Goal: Navigation & Orientation: Find specific page/section

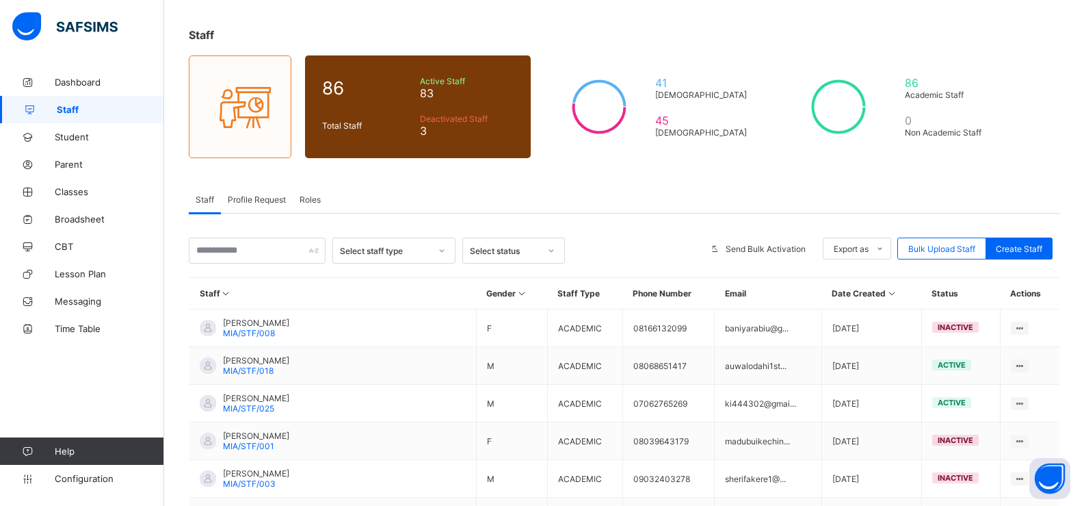
scroll to position [68, 0]
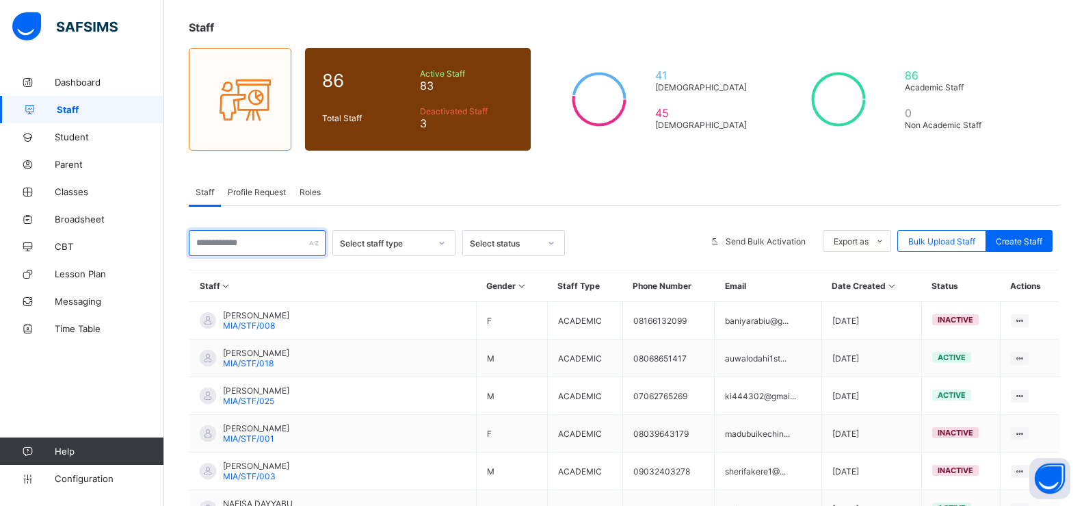
click at [197, 242] on input "text" at bounding box center [257, 243] width 137 height 26
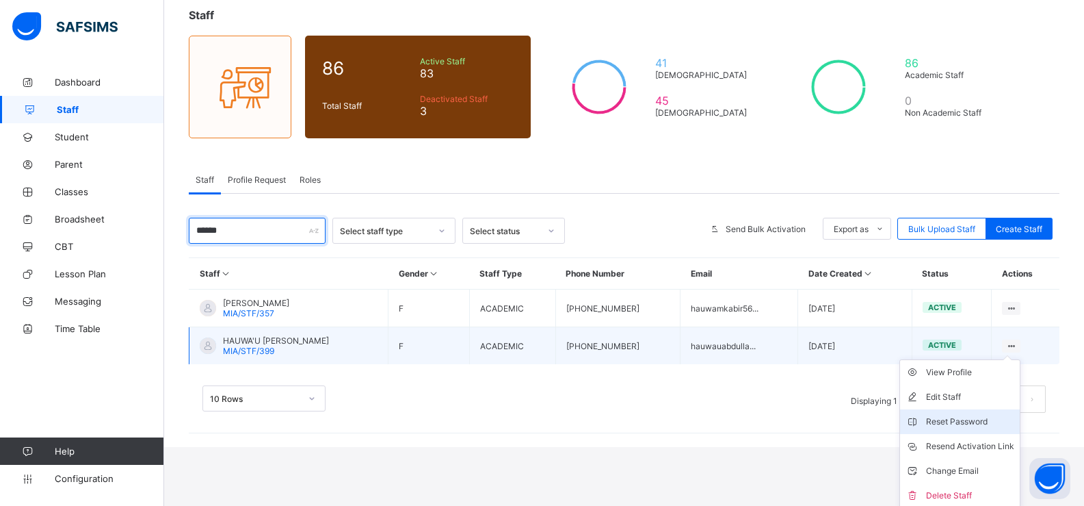
scroll to position [83, 0]
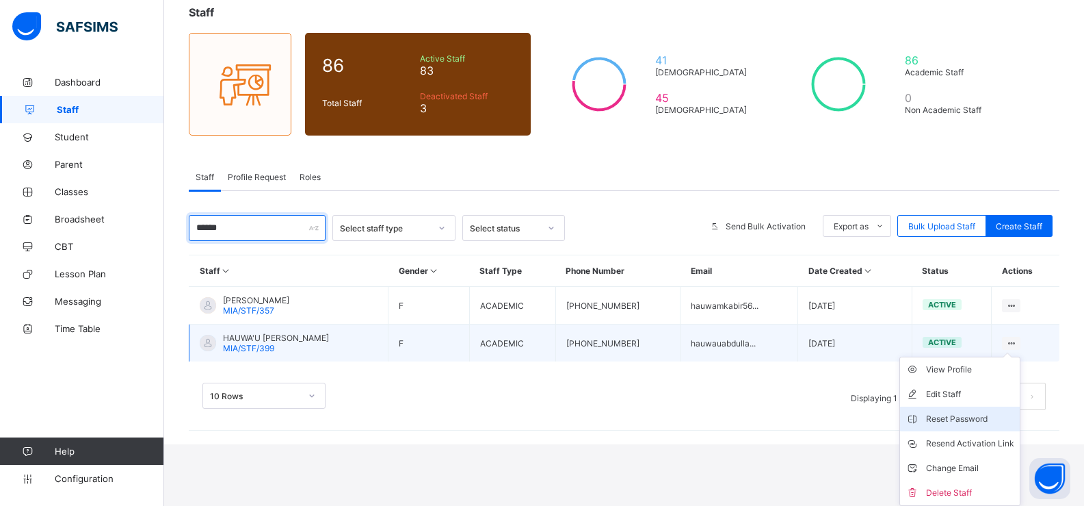
type input "******"
click at [967, 418] on div "Reset Password" at bounding box center [970, 419] width 88 height 14
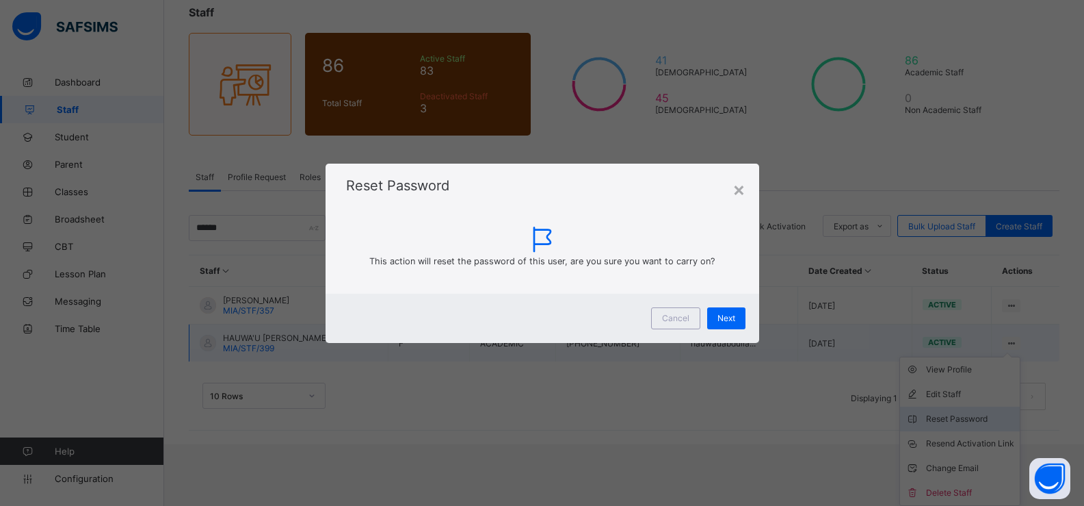
scroll to position [22, 0]
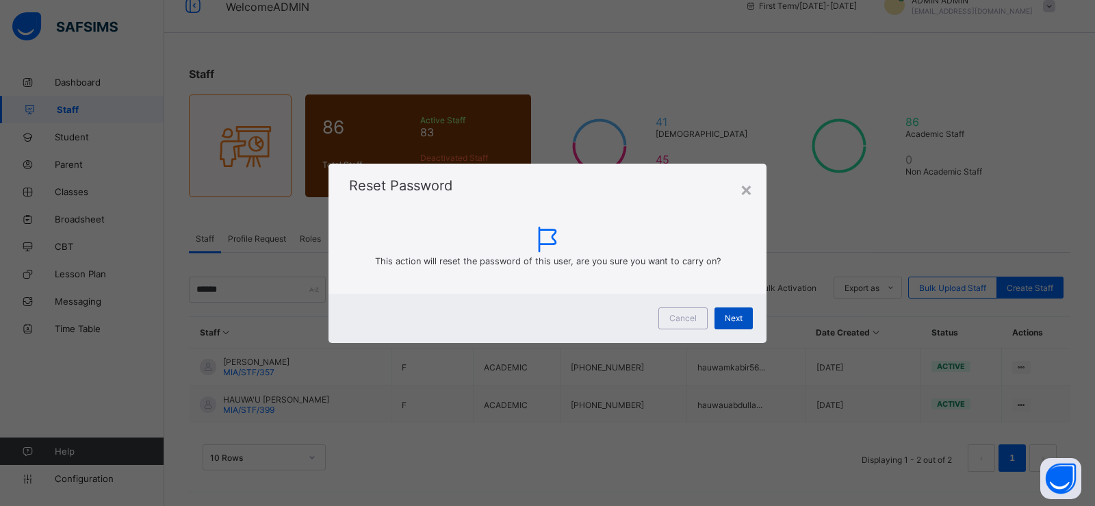
click at [718, 313] on div "Next" at bounding box center [733, 318] width 38 height 22
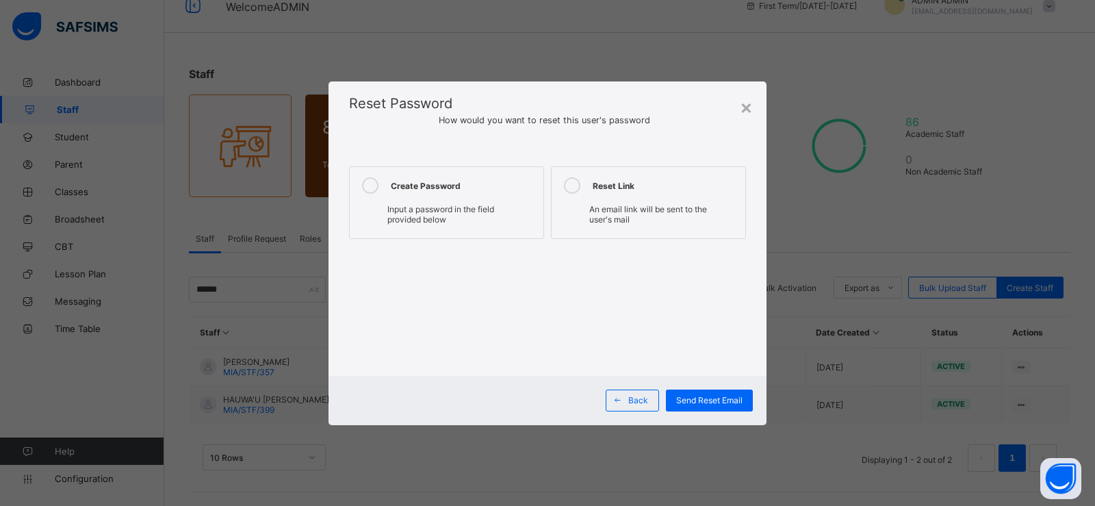
click at [376, 182] on icon at bounding box center [370, 185] width 16 height 16
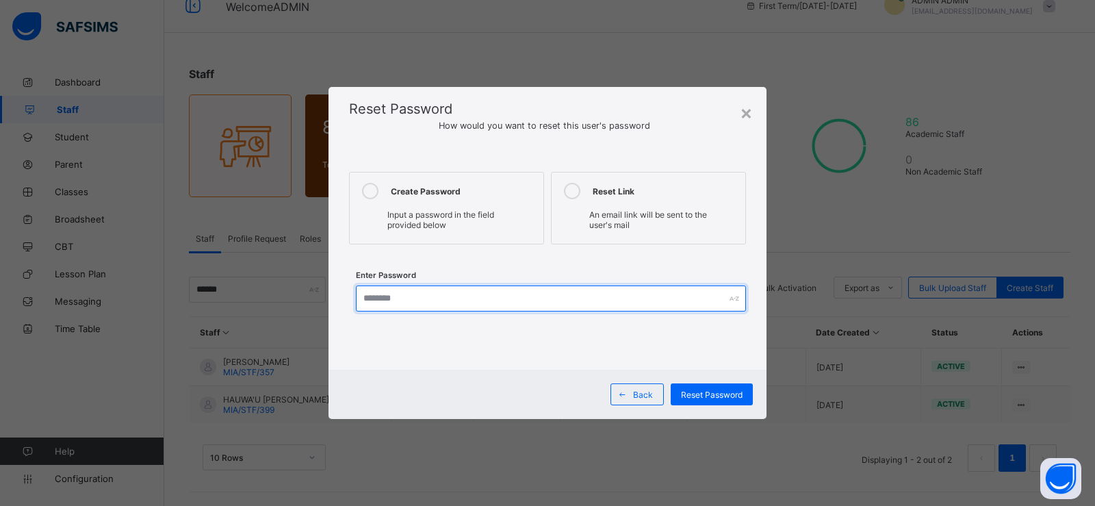
click at [403, 297] on input "text" at bounding box center [551, 298] width 390 height 26
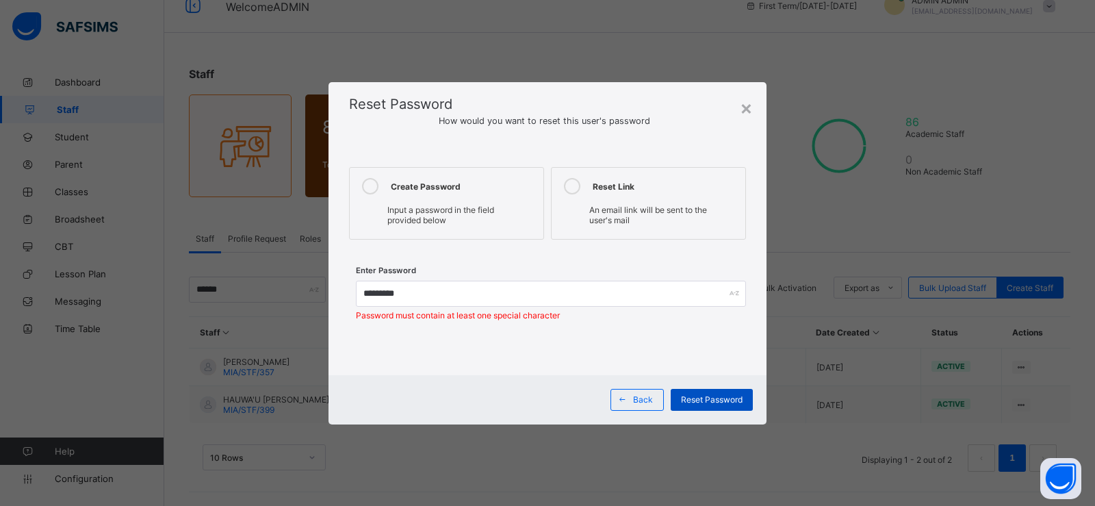
click at [688, 400] on span "Reset Password" at bounding box center [712, 399] width 62 height 10
click at [739, 394] on span "Reset Password" at bounding box center [712, 399] width 62 height 10
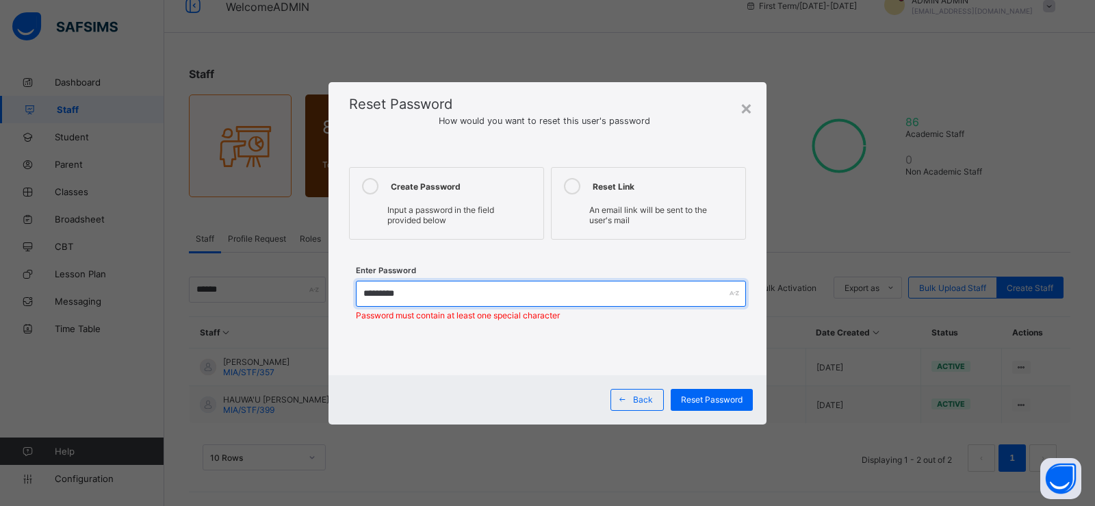
click at [428, 296] on input "*********" at bounding box center [551, 293] width 390 height 26
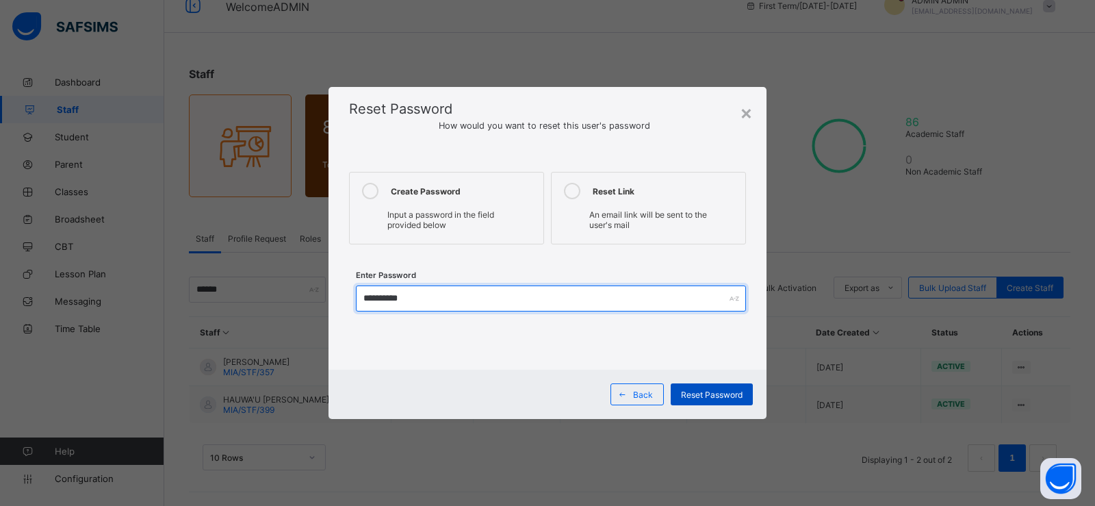
type input "**********"
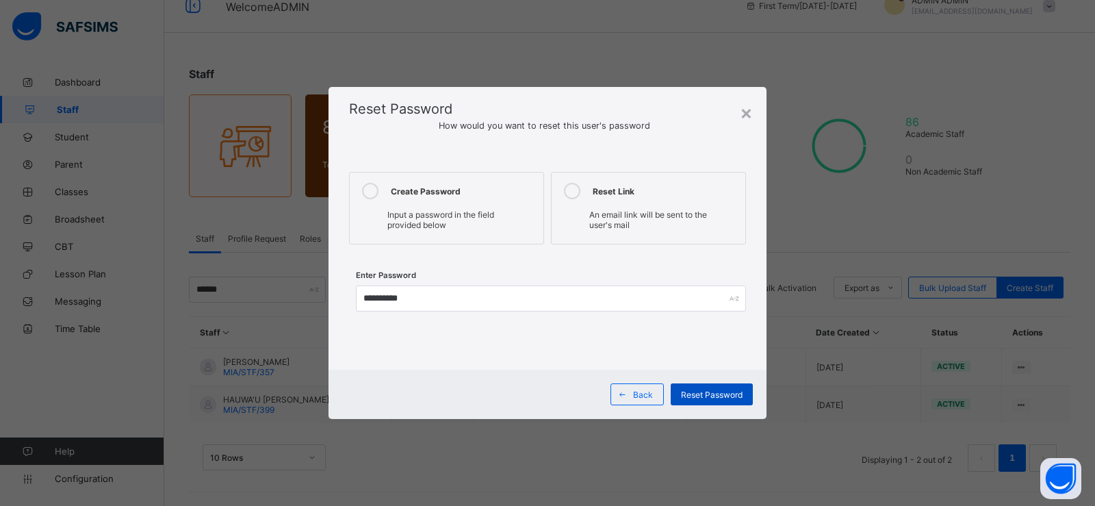
click at [696, 394] on span "Reset Password" at bounding box center [712, 394] width 62 height 10
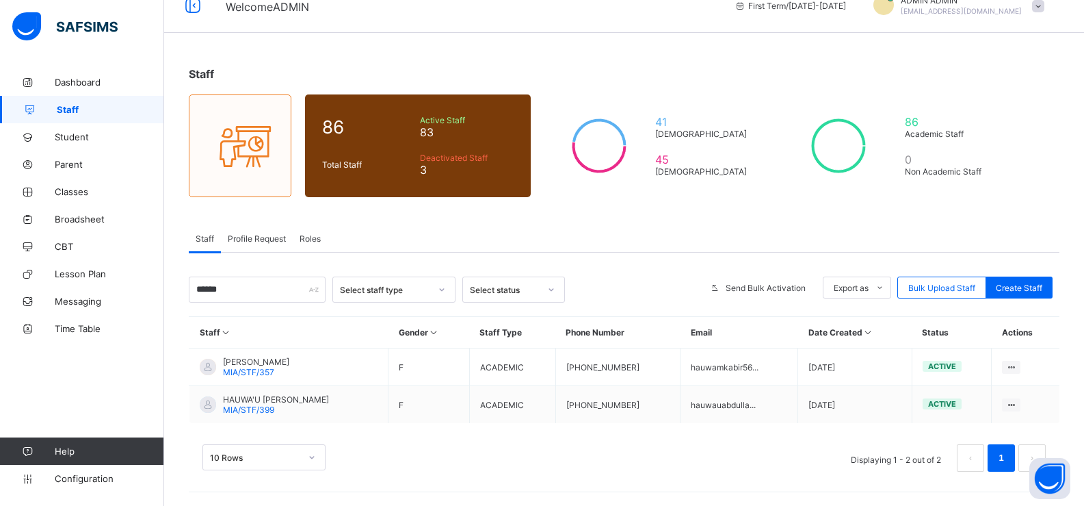
click at [970, 198] on div "Staff 86 Total Staff Active Staff 83 Deactivated Staff 3 41 [DEMOGRAPHIC_DATA] …" at bounding box center [624, 276] width 920 height 459
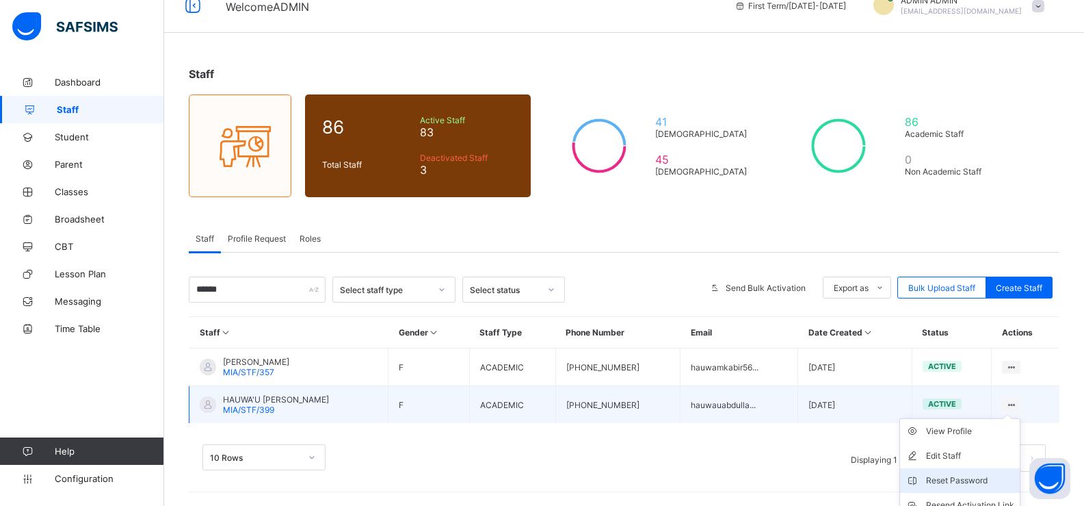
scroll to position [83, 0]
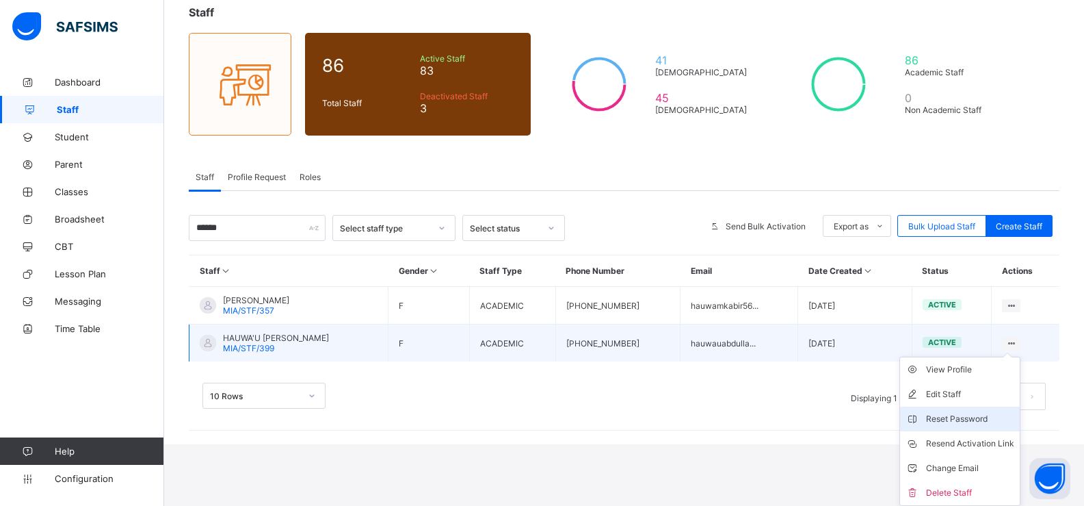
click at [1005, 420] on div "Reset Password" at bounding box center [970, 419] width 88 height 14
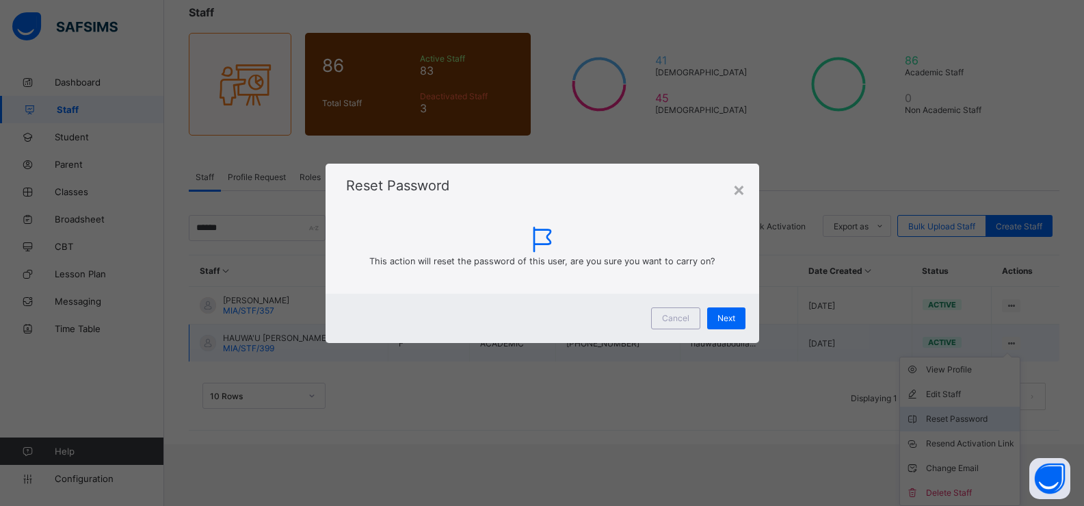
scroll to position [22, 0]
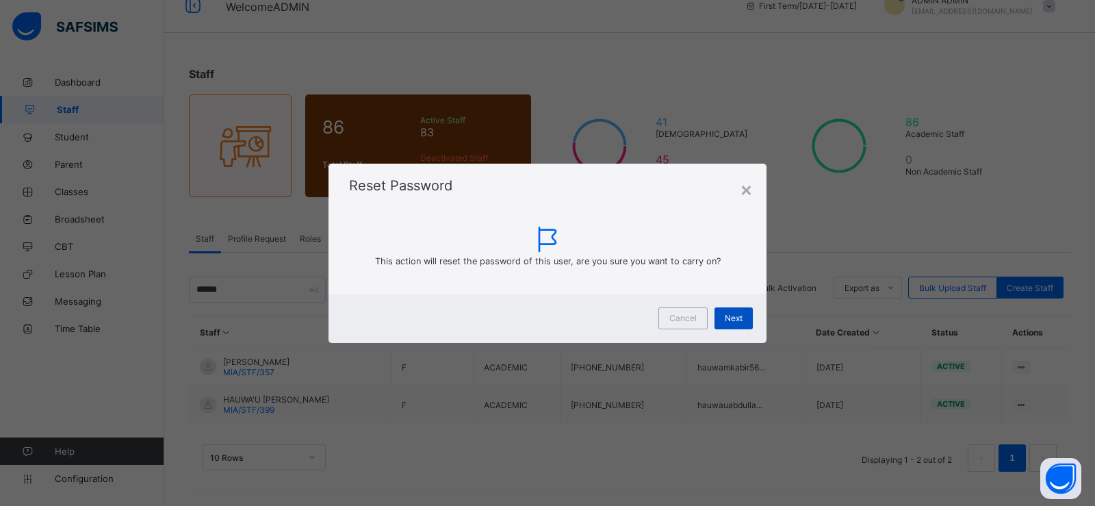
click at [738, 319] on span "Next" at bounding box center [733, 318] width 18 height 10
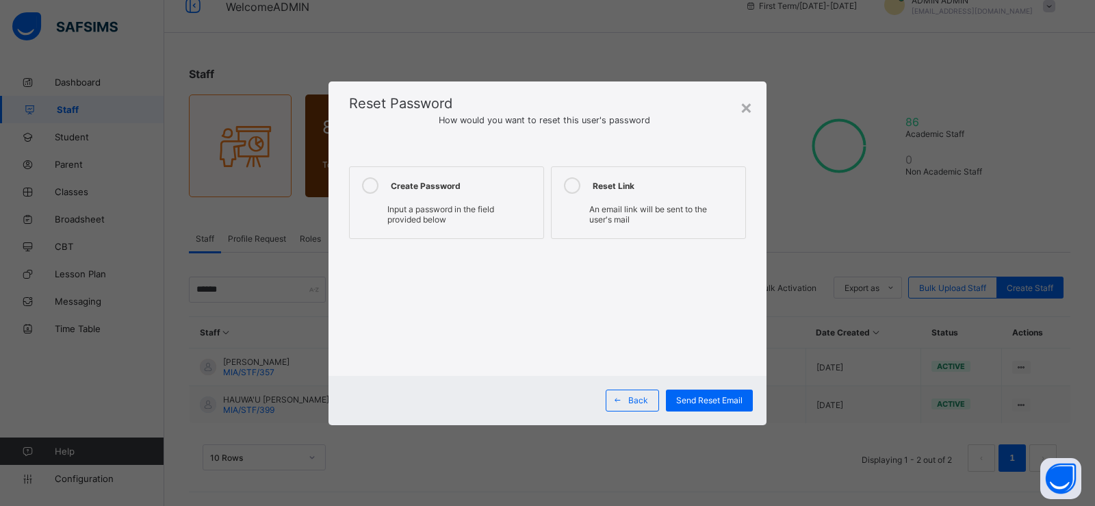
click at [373, 184] on icon at bounding box center [370, 185] width 16 height 16
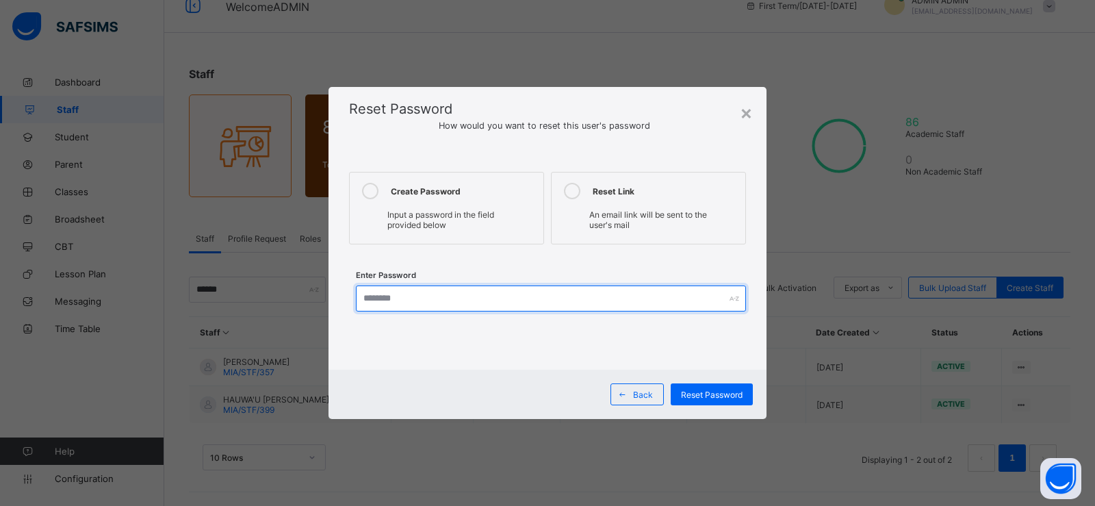
click at [406, 298] on input "text" at bounding box center [551, 298] width 390 height 26
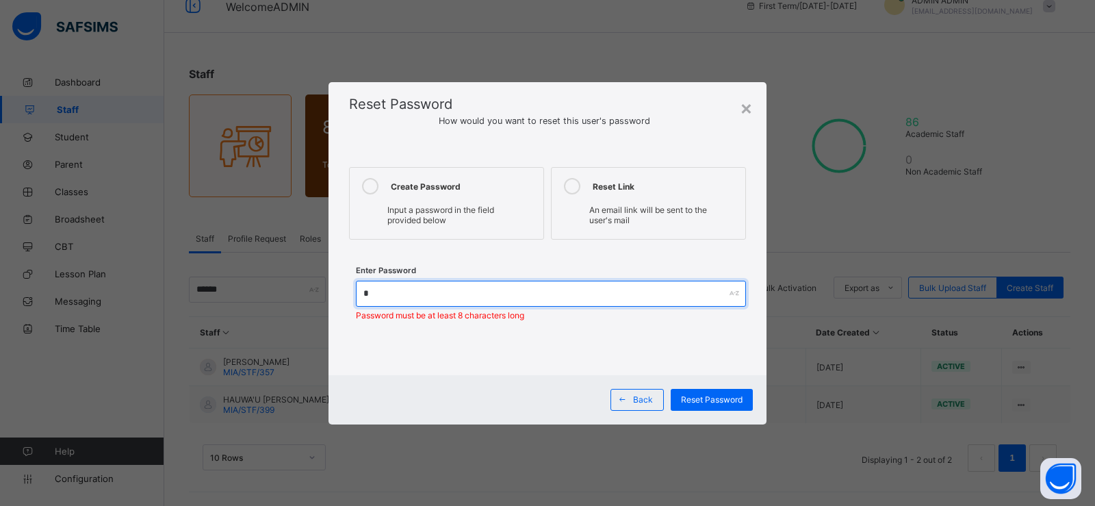
type input "**********"
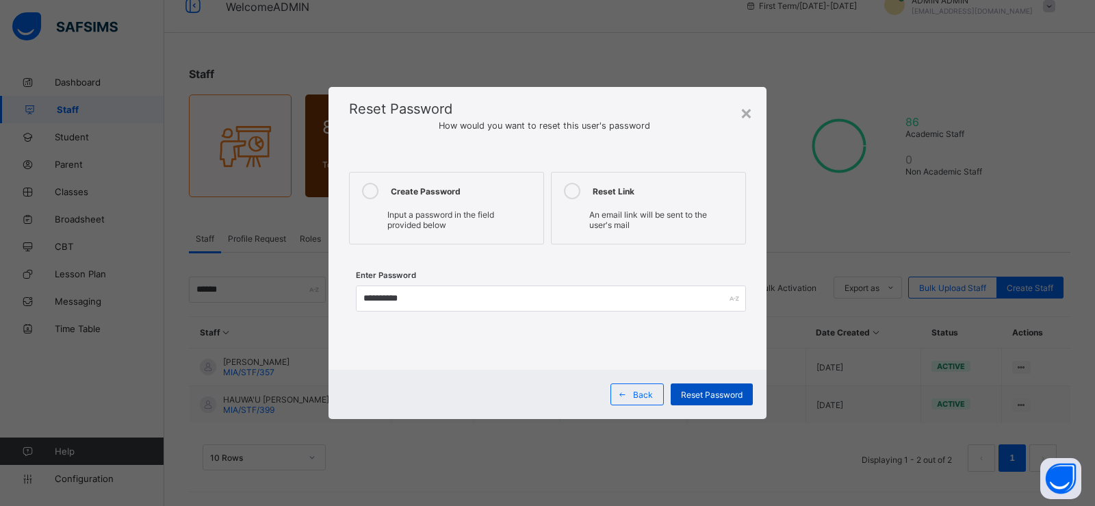
click at [681, 391] on span "Reset Password" at bounding box center [712, 394] width 62 height 10
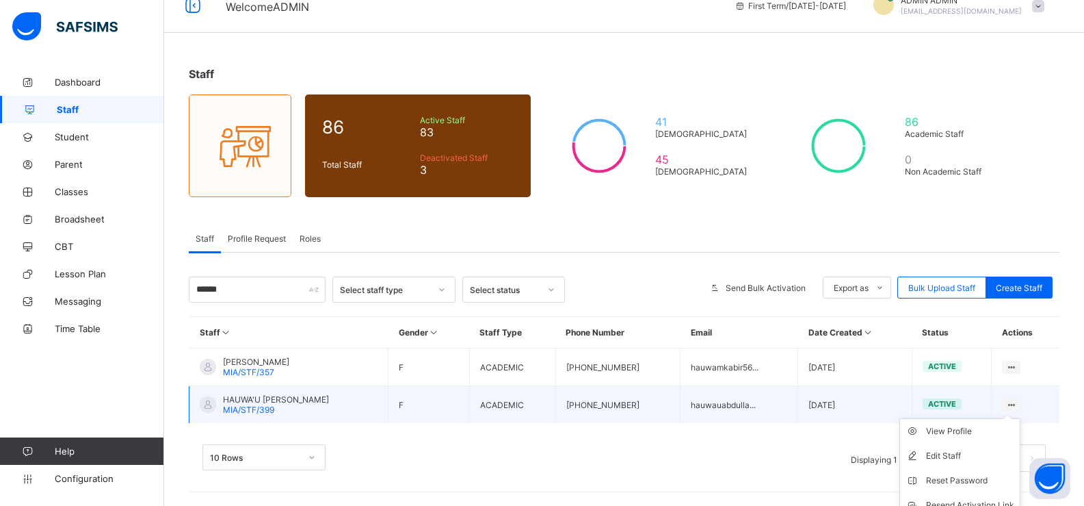
click at [1021, 418] on ul "View Profile Edit Staff Reset Password Resend Activation Link Change Email Dele…" at bounding box center [960, 492] width 121 height 149
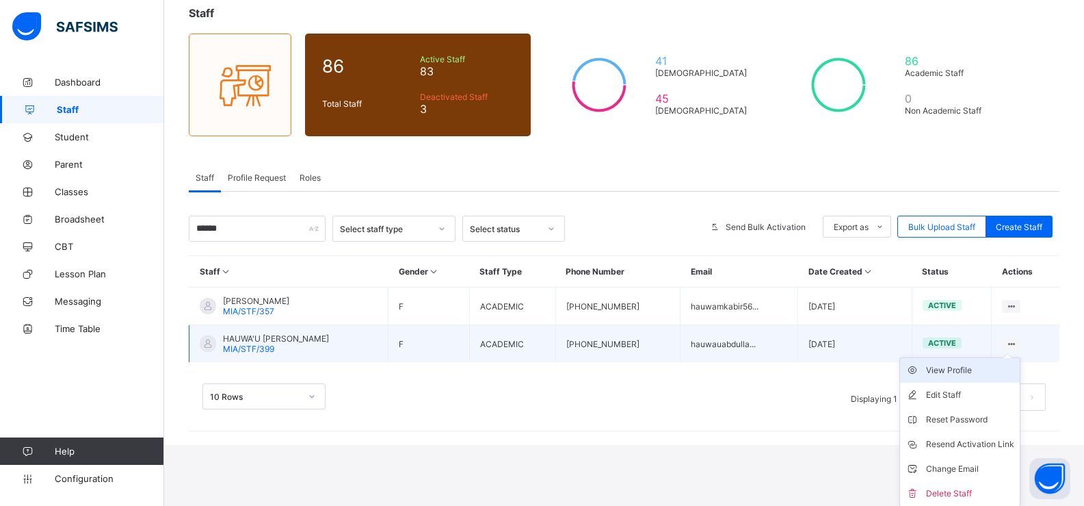
scroll to position [83, 0]
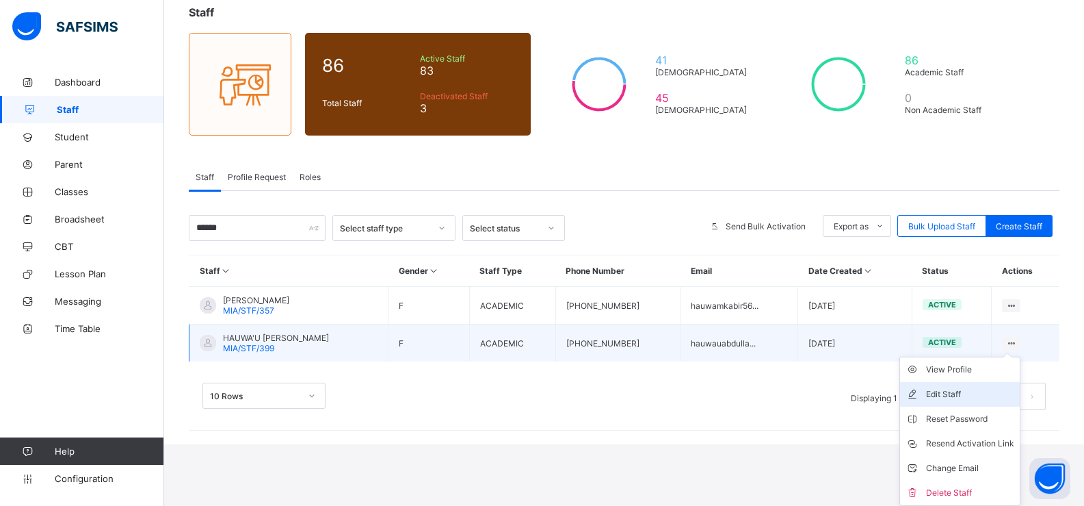
click at [965, 393] on div "Edit Staff" at bounding box center [970, 394] width 88 height 14
select select "**"
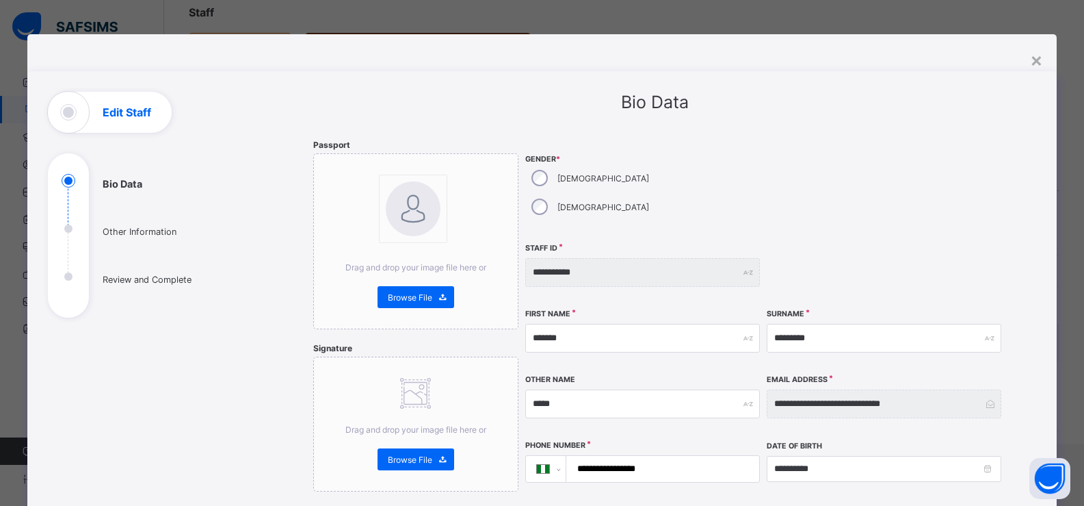
scroll to position [22, 0]
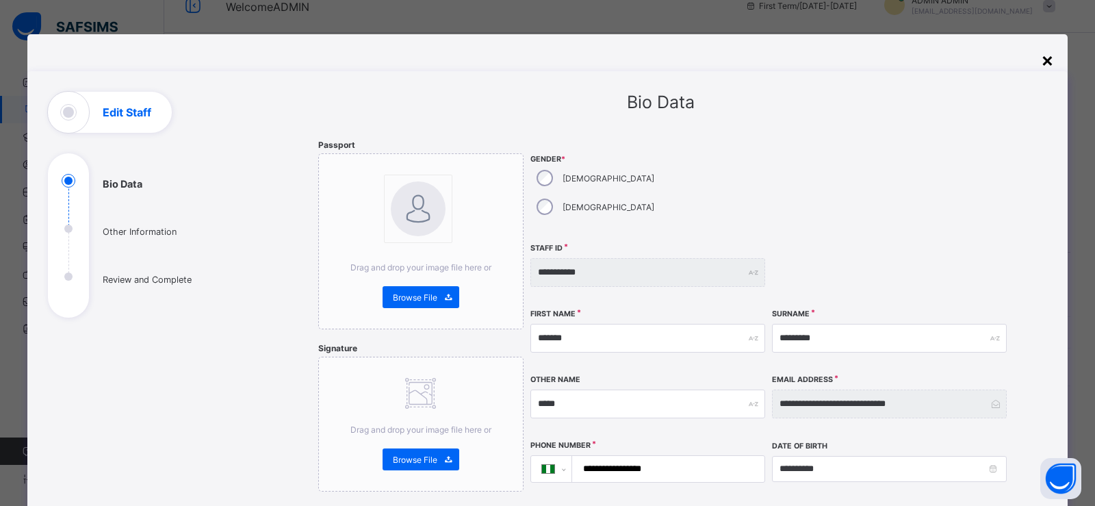
click at [1043, 54] on div "×" at bounding box center [1047, 59] width 13 height 23
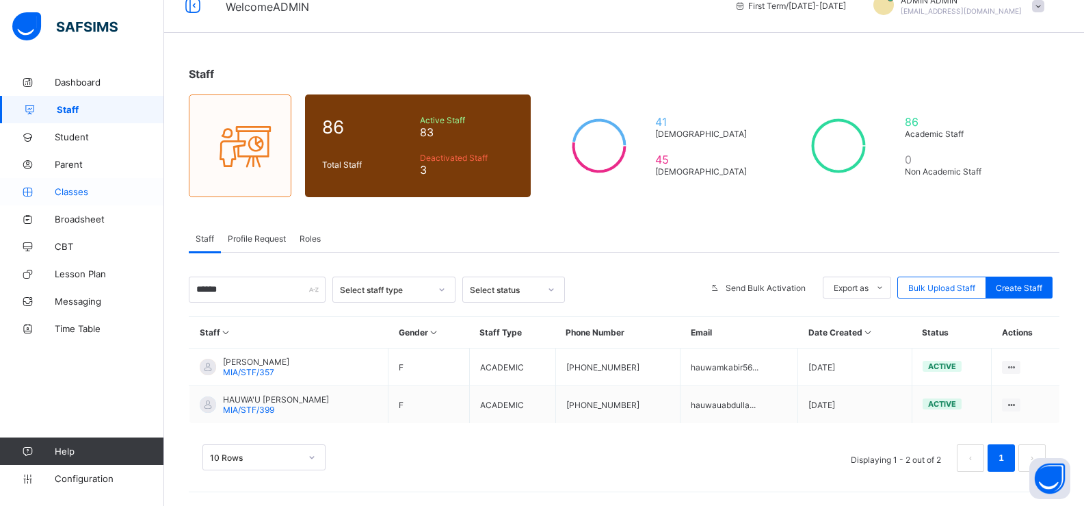
click at [62, 189] on span "Classes" at bounding box center [109, 191] width 109 height 11
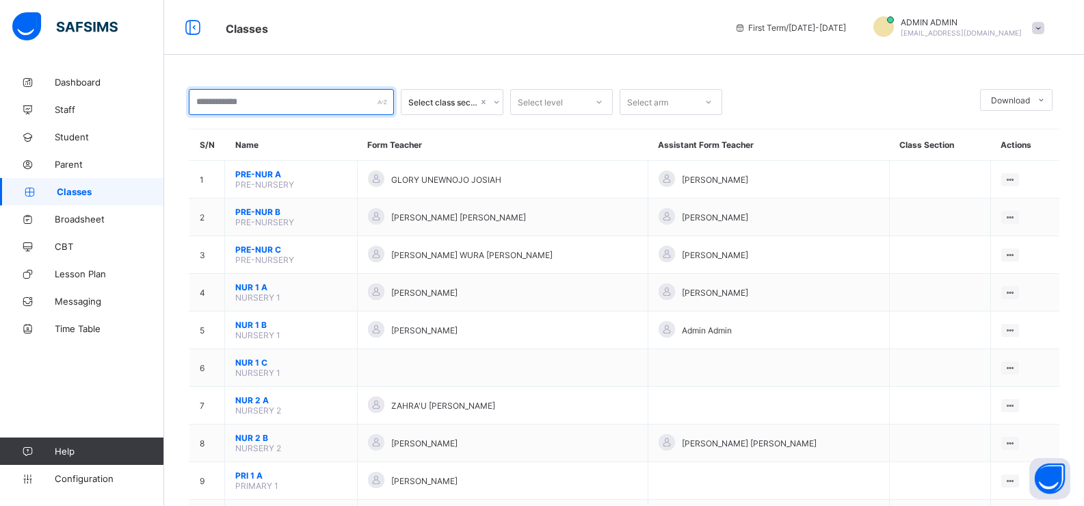
click at [200, 99] on input "text" at bounding box center [291, 102] width 205 height 26
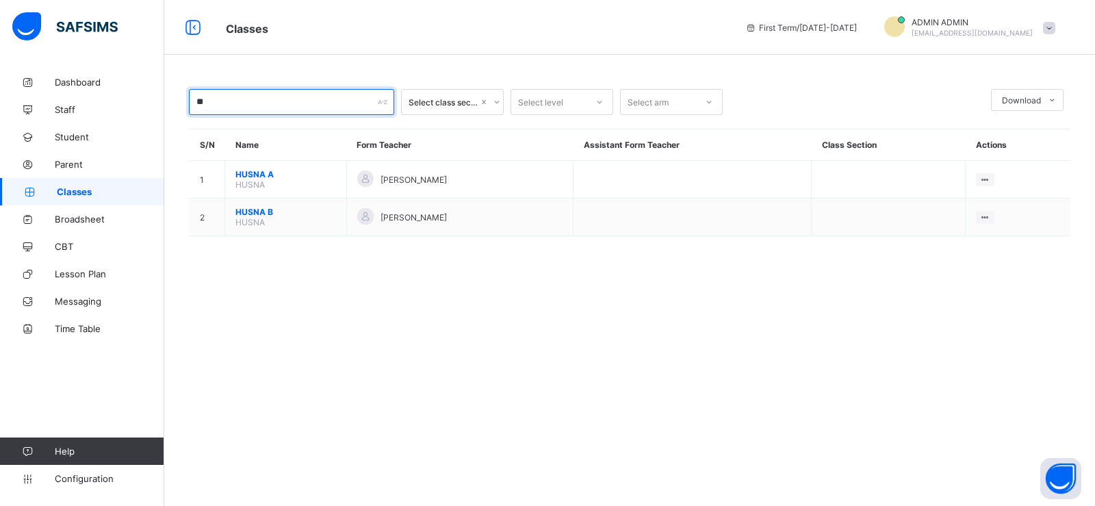
type input "*"
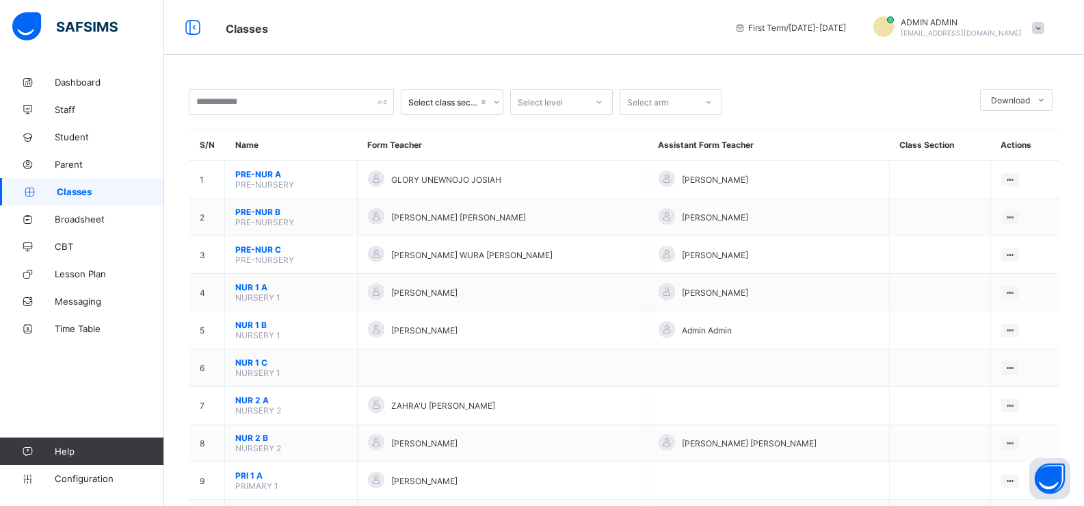
click at [406, 41] on div "Classes First Term / [DATE]-[DATE] ADMIN ADMIN [EMAIL_ADDRESS][DOMAIN_NAME]" at bounding box center [542, 27] width 1084 height 55
click at [73, 103] on link "Staff" at bounding box center [82, 109] width 164 height 27
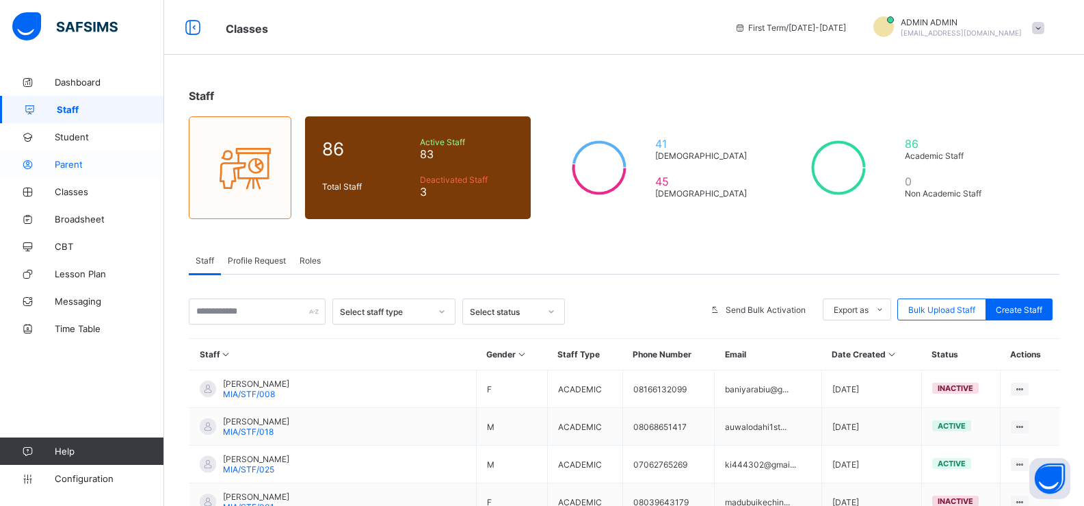
click at [81, 161] on span "Parent" at bounding box center [109, 164] width 109 height 11
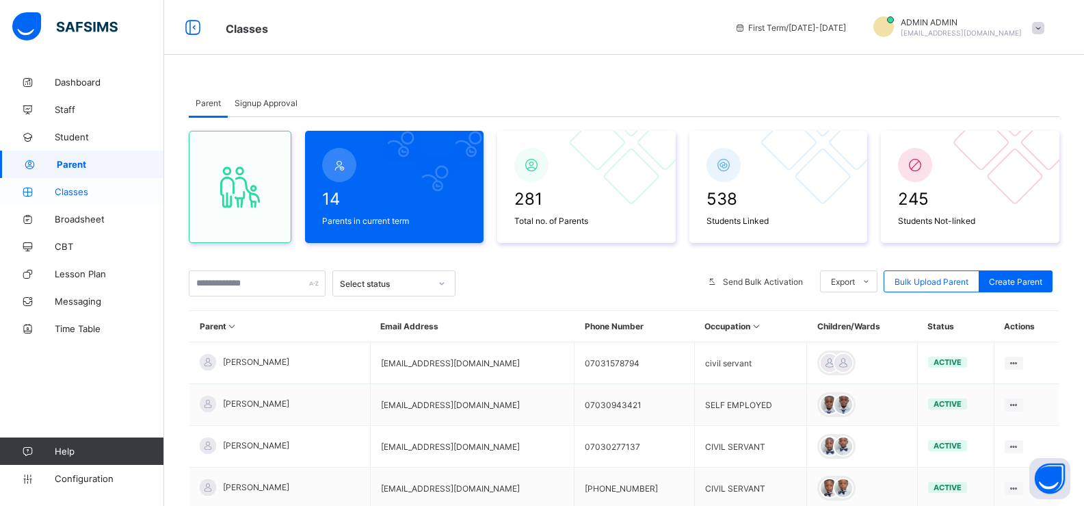
click at [70, 192] on span "Classes" at bounding box center [109, 191] width 109 height 11
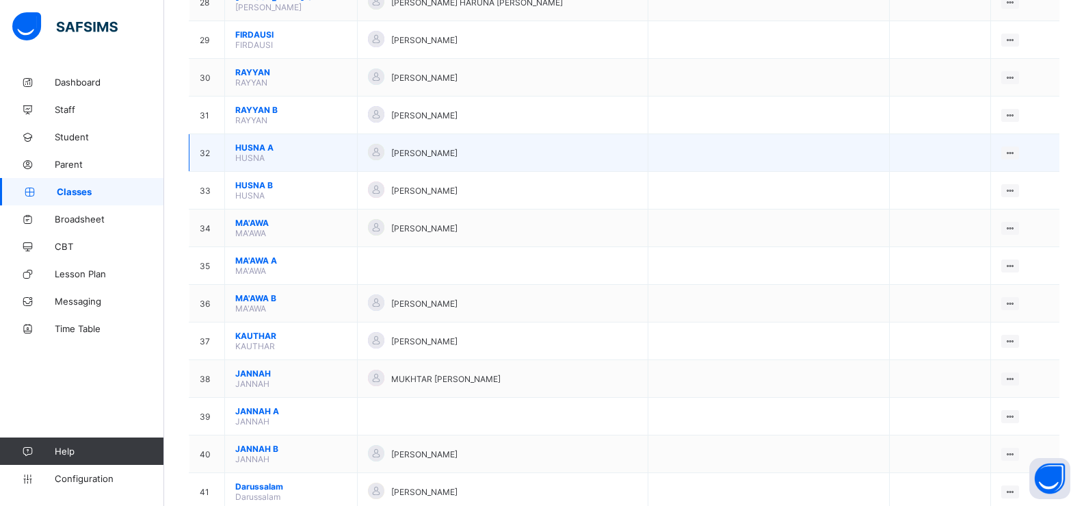
scroll to position [1232, 0]
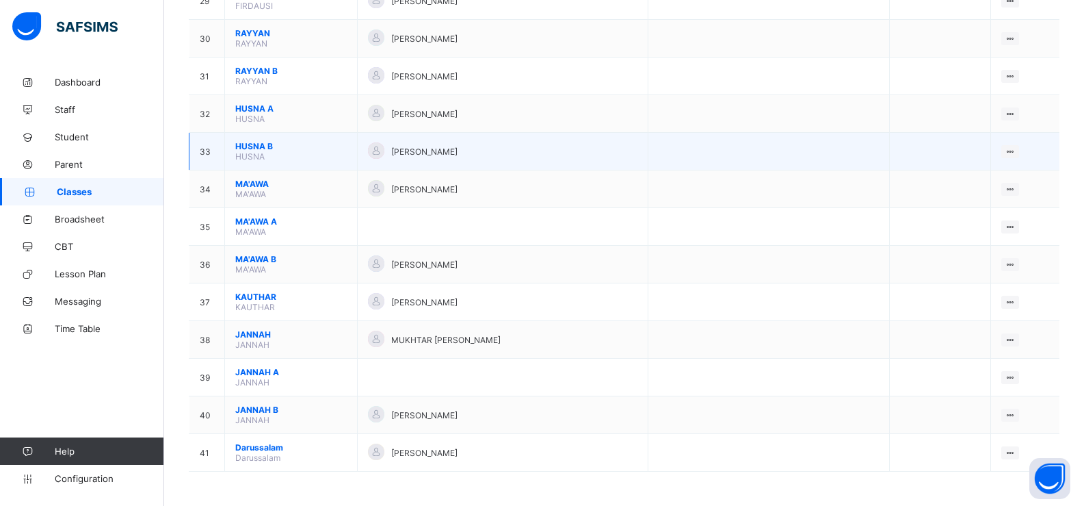
click at [259, 145] on span "HUSNA B" at bounding box center [291, 146] width 112 height 10
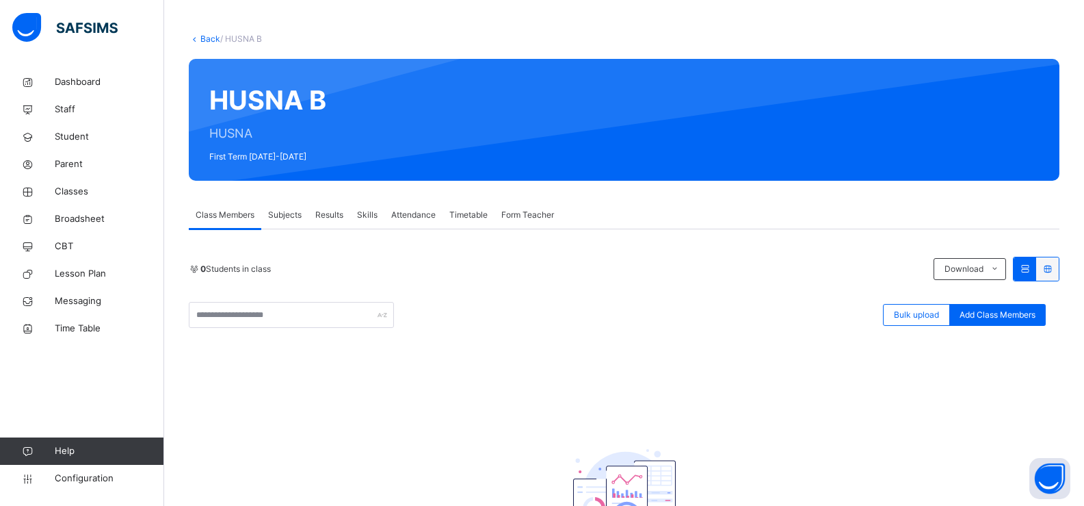
scroll to position [55, 0]
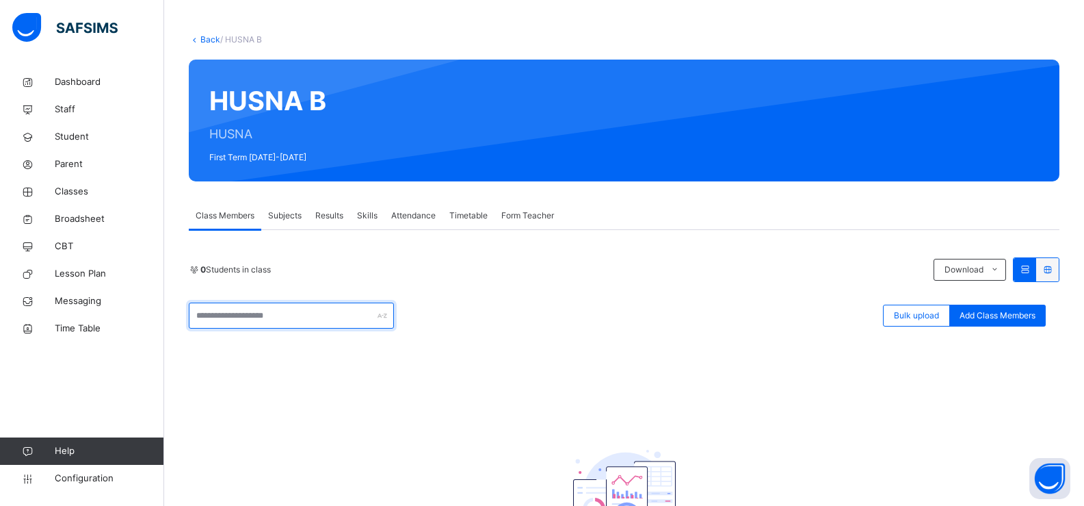
click at [372, 319] on input "text" at bounding box center [291, 315] width 205 height 26
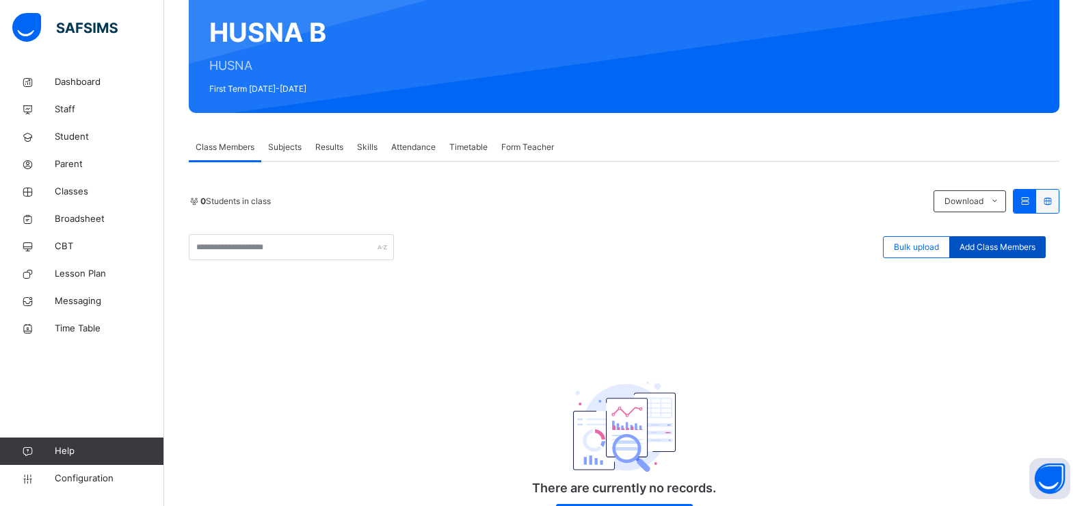
click at [974, 242] on span "Add Class Members" at bounding box center [998, 247] width 76 height 12
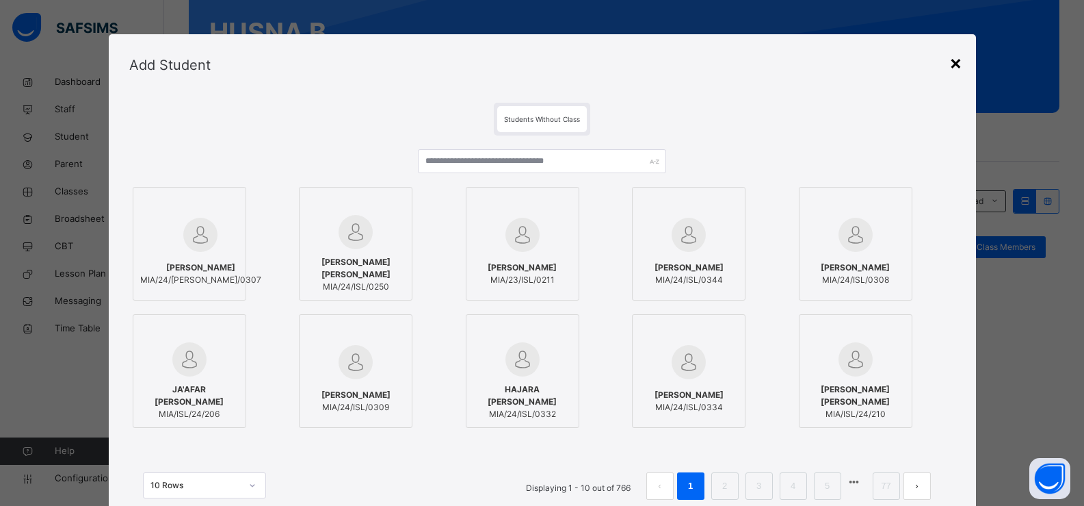
click at [952, 62] on div "×" at bounding box center [956, 62] width 13 height 29
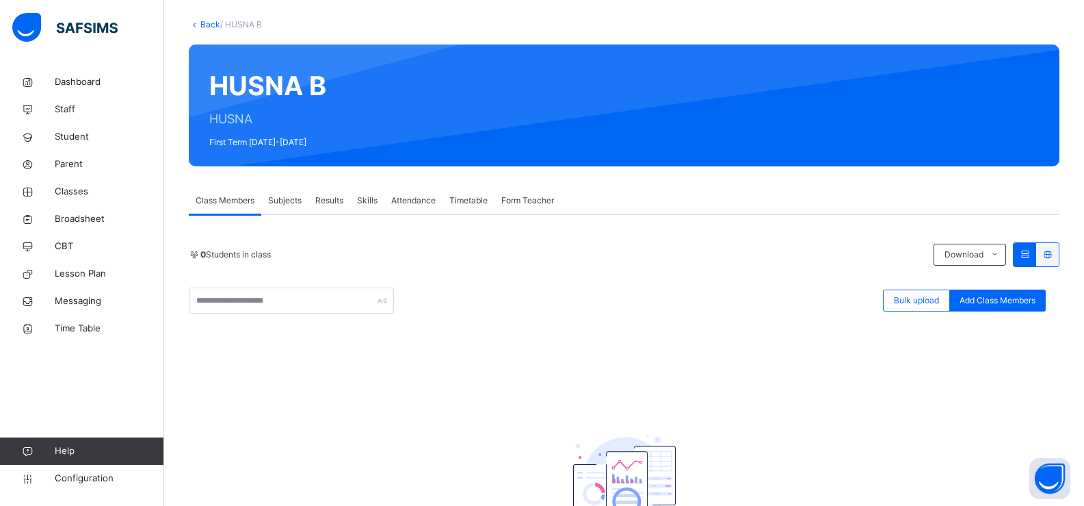
scroll to position [55, 0]
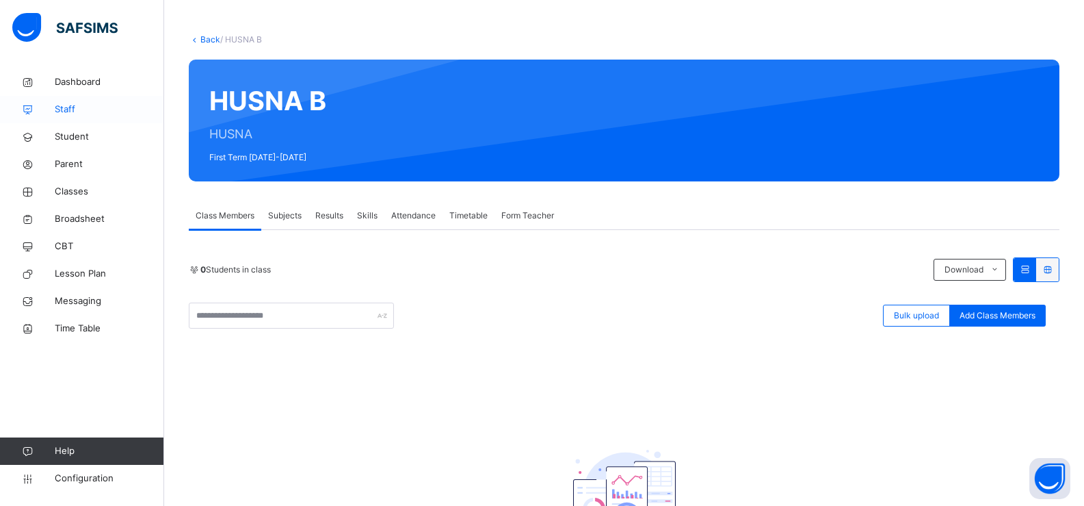
click at [64, 116] on span "Staff" at bounding box center [109, 110] width 109 height 14
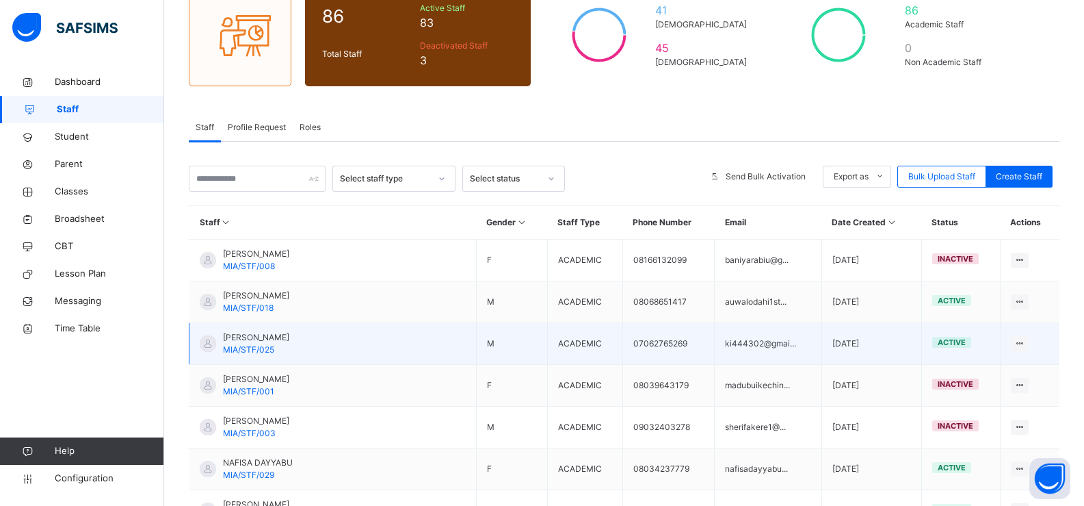
scroll to position [137, 0]
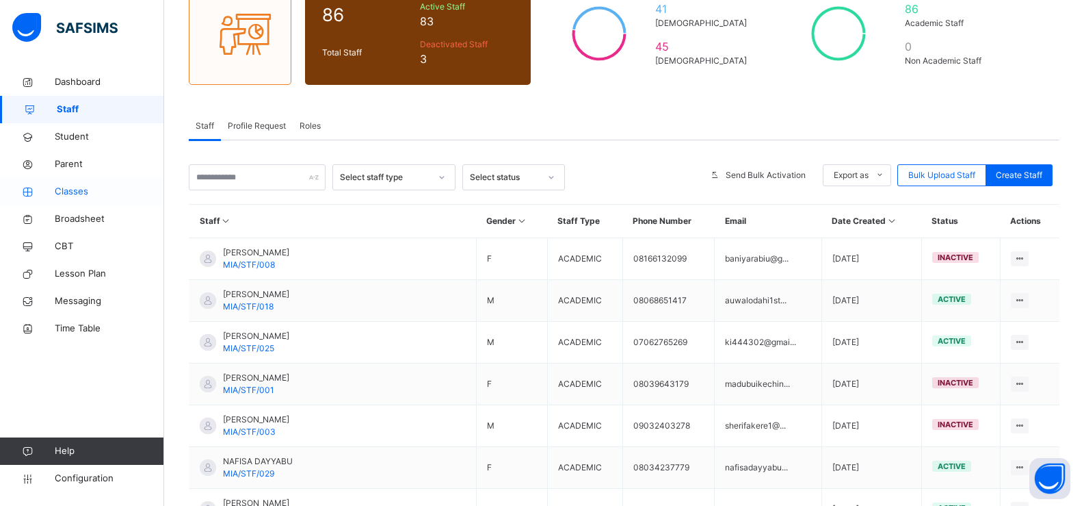
click at [75, 193] on span "Classes" at bounding box center [109, 192] width 109 height 14
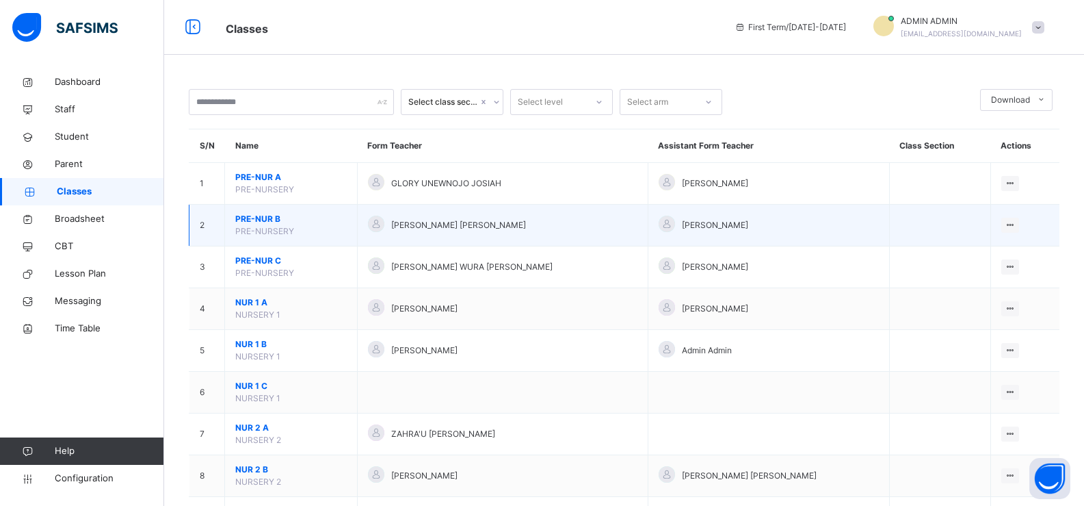
drag, startPoint x: 247, startPoint y: 254, endPoint x: 190, endPoint y: 221, distance: 65.9
click at [190, 221] on td "2" at bounding box center [208, 226] width 36 height 42
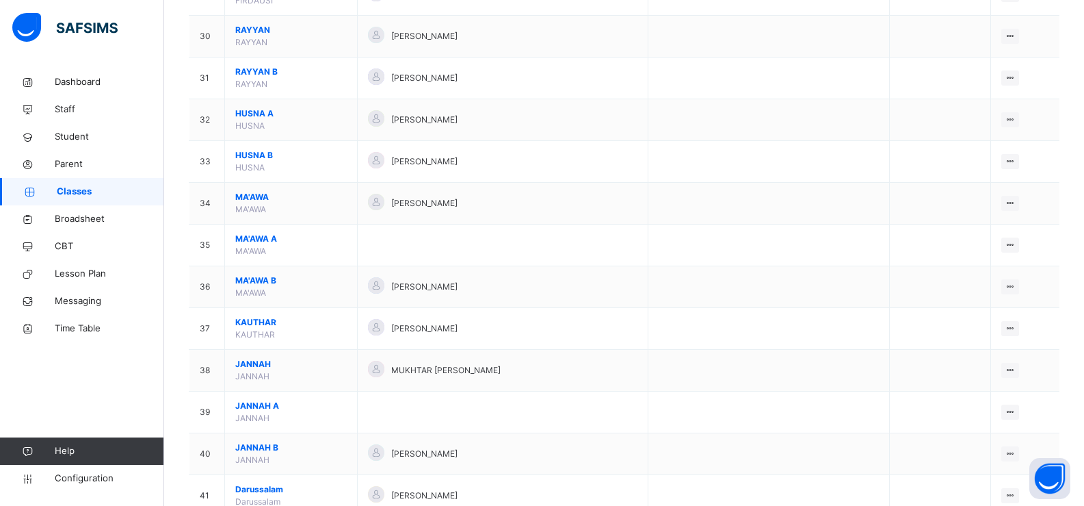
scroll to position [1334, 0]
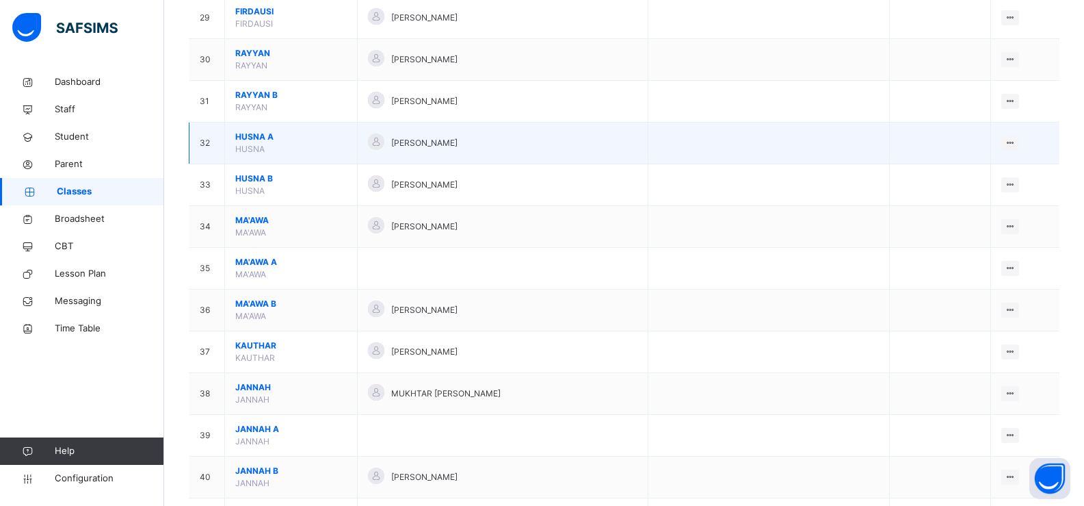
click at [252, 134] on span "HUSNA A" at bounding box center [291, 137] width 112 height 12
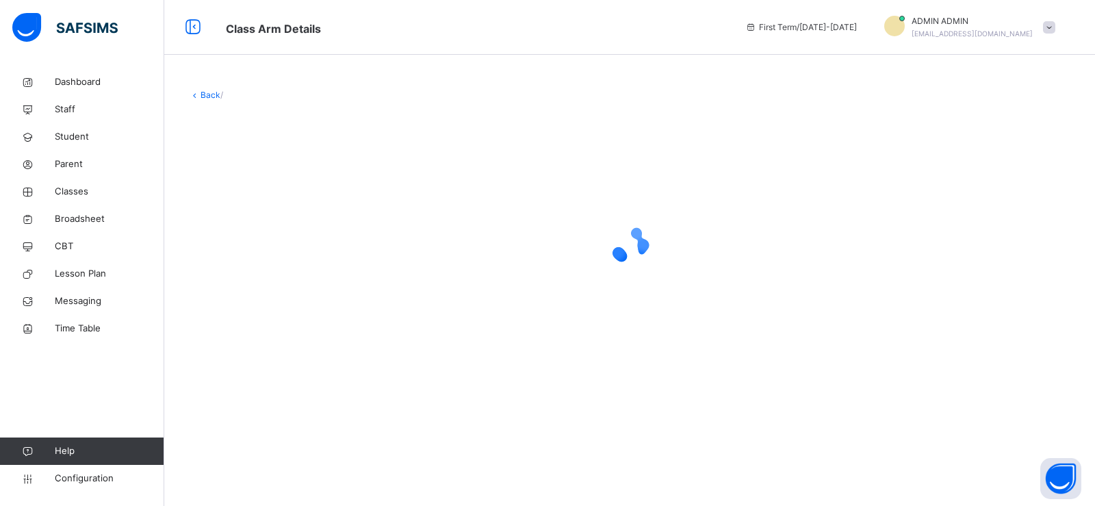
click at [252, 134] on div at bounding box center [629, 245] width 881 height 260
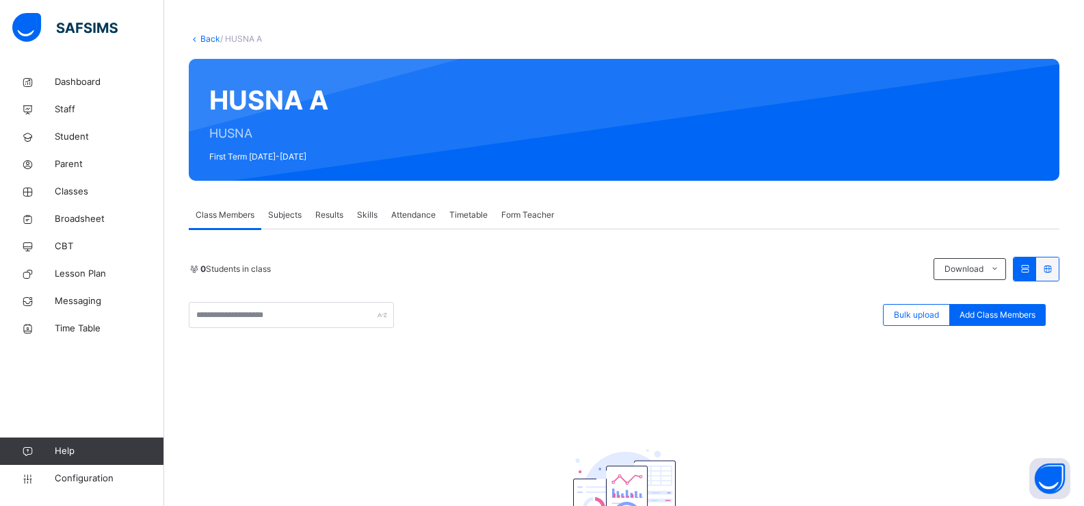
scroll to position [55, 0]
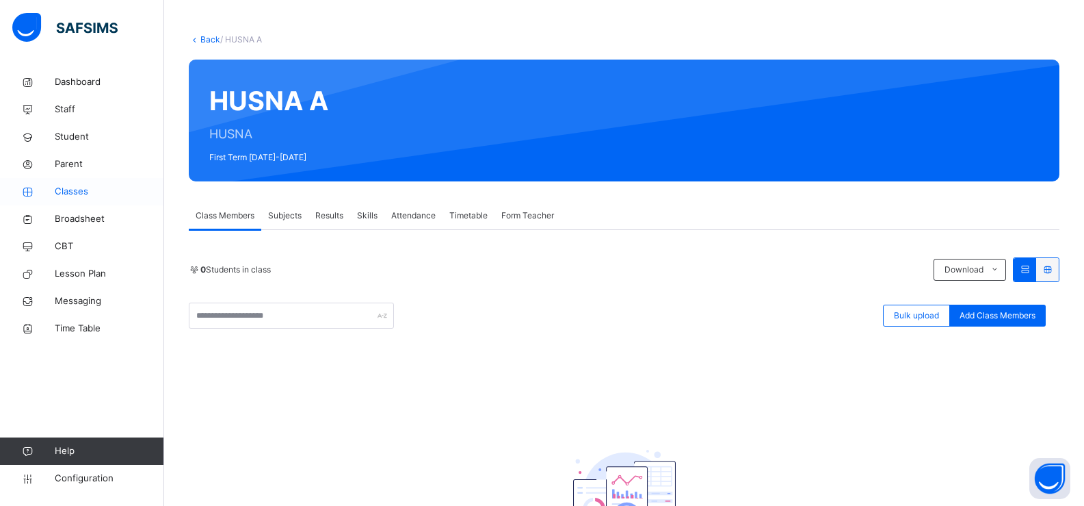
click at [69, 188] on span "Classes" at bounding box center [109, 192] width 109 height 14
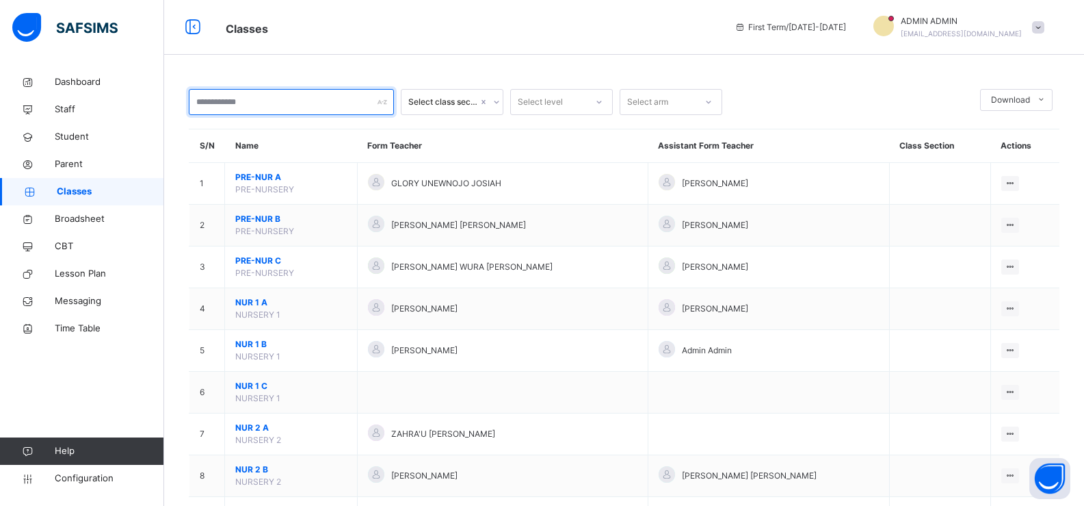
click at [248, 109] on input "text" at bounding box center [291, 102] width 205 height 26
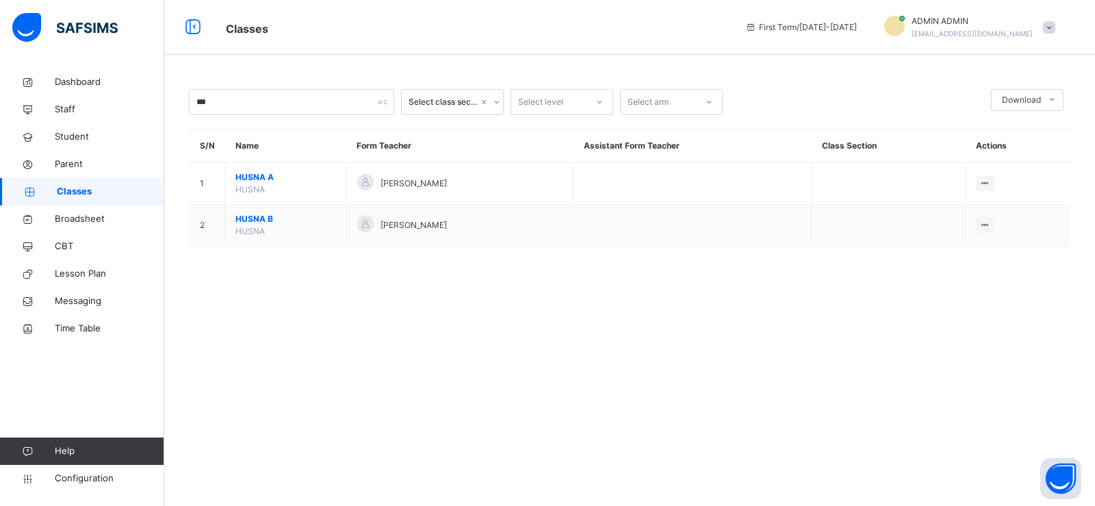
click at [999, 313] on div "*** Select class section Select level Select arm Download Pdf Report Excel Repo…" at bounding box center [629, 253] width 930 height 506
click at [690, 99] on div "Select arm" at bounding box center [658, 102] width 75 height 21
click at [630, 156] on div "C" at bounding box center [671, 155] width 101 height 23
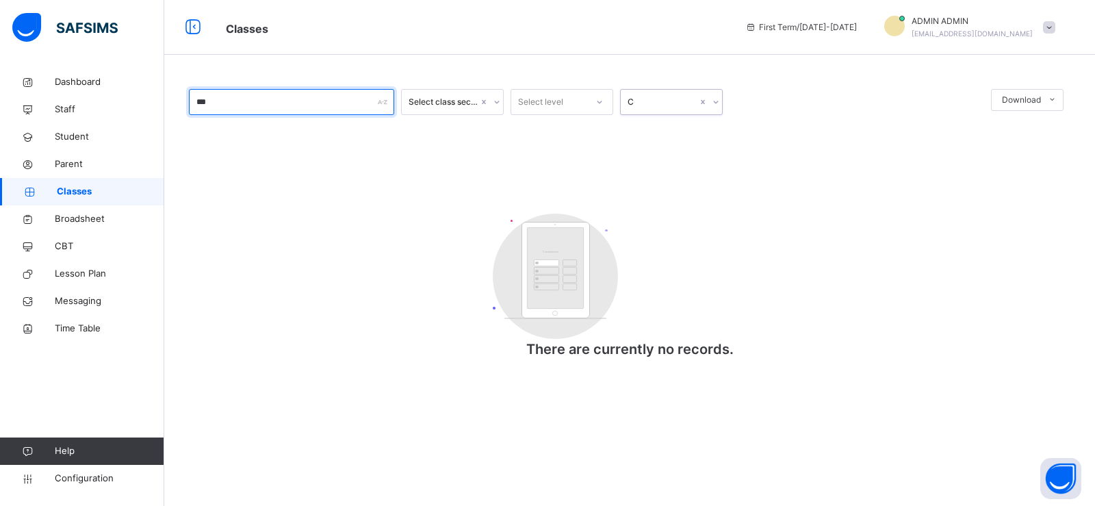
click at [237, 106] on input "***" at bounding box center [291, 102] width 205 height 26
type input "*******"
click at [552, 185] on div "******* Select class section Select level C Download Pdf Report Excel Report Cu…" at bounding box center [629, 231] width 881 height 284
click at [494, 95] on div at bounding box center [496, 102] width 13 height 22
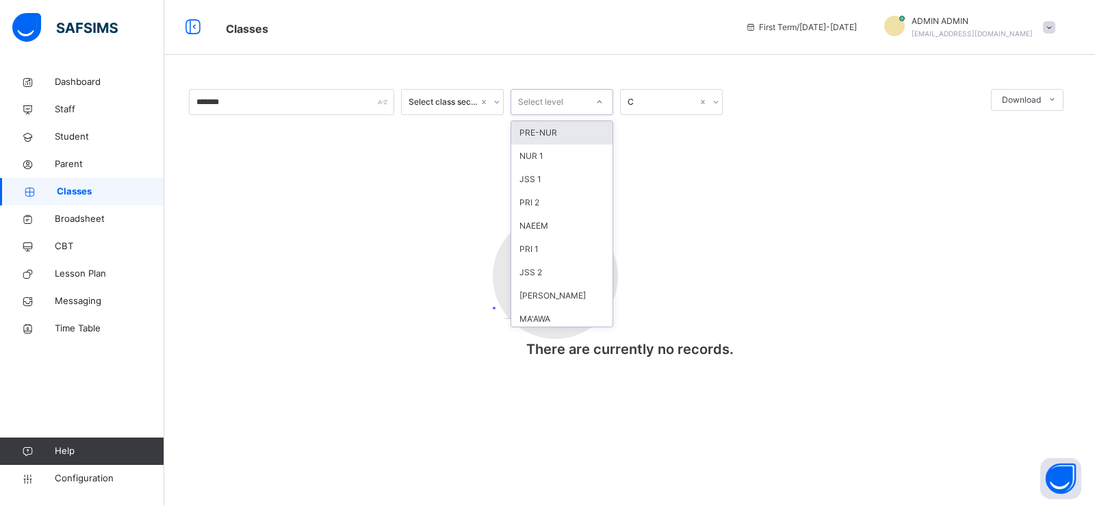
click at [606, 93] on div at bounding box center [599, 102] width 23 height 22
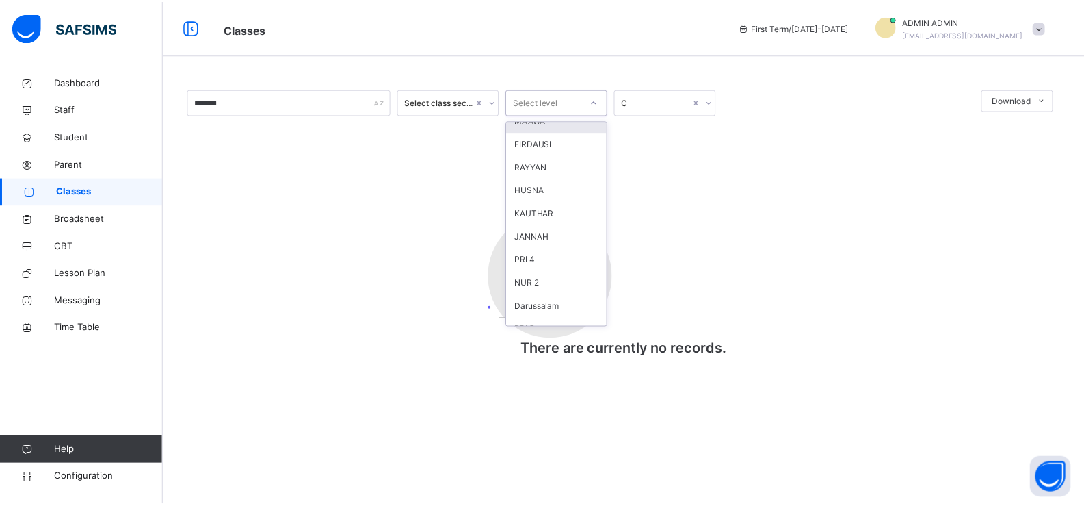
scroll to position [205, 0]
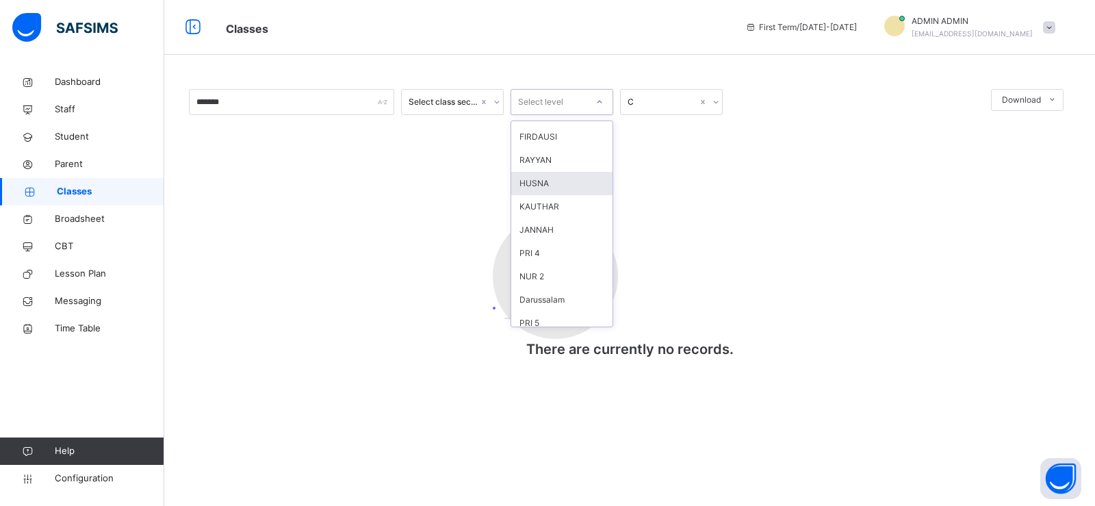
click at [521, 185] on div "HUSNA" at bounding box center [561, 183] width 101 height 23
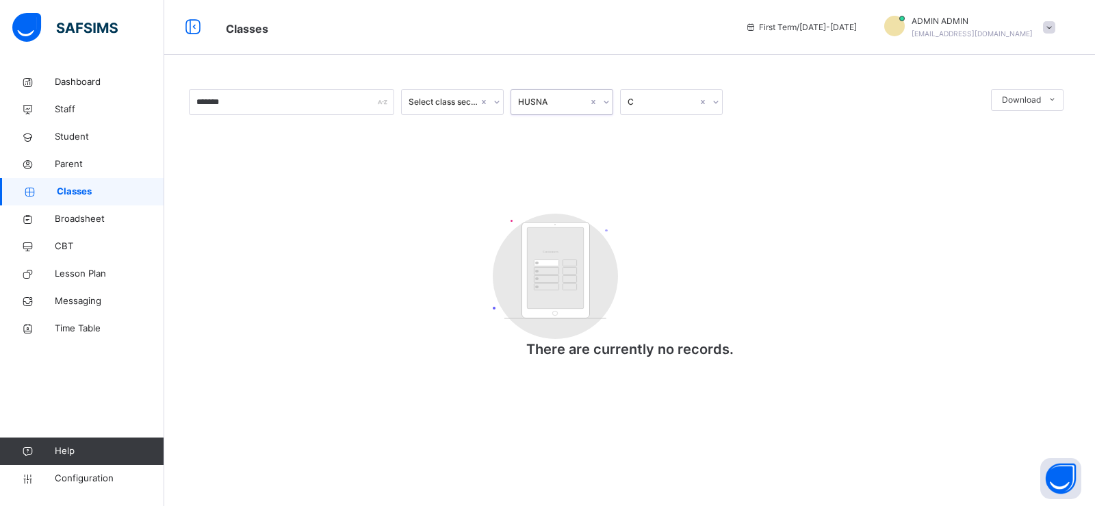
click at [694, 103] on div "C" at bounding box center [662, 102] width 70 height 12
click at [679, 134] on div "B" at bounding box center [671, 132] width 101 height 23
click at [710, 99] on div at bounding box center [715, 102] width 13 height 22
click at [647, 179] on div "A" at bounding box center [671, 179] width 101 height 23
click at [711, 100] on icon at bounding box center [715, 102] width 8 height 14
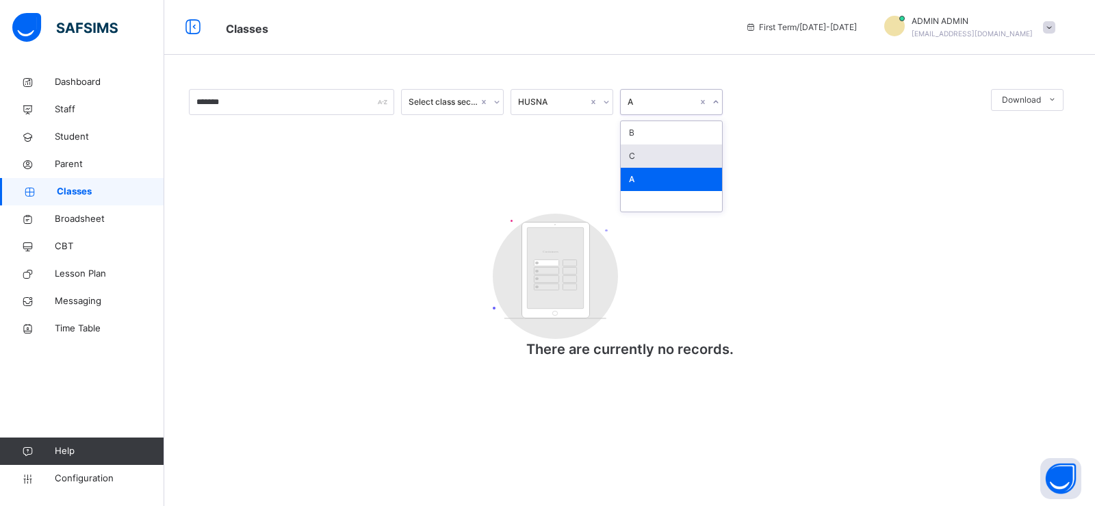
drag, startPoint x: 647, startPoint y: 158, endPoint x: 611, endPoint y: 147, distance: 37.2
click at [646, 158] on div "C" at bounding box center [671, 155] width 101 height 23
click at [496, 103] on icon at bounding box center [496, 102] width 5 height 3
drag, startPoint x: 789, startPoint y: 181, endPoint x: 939, endPoint y: 130, distance: 158.8
click at [802, 178] on div "******* Select class section HUSNA C Download Pdf Report Excel Report Customers…" at bounding box center [629, 231] width 881 height 284
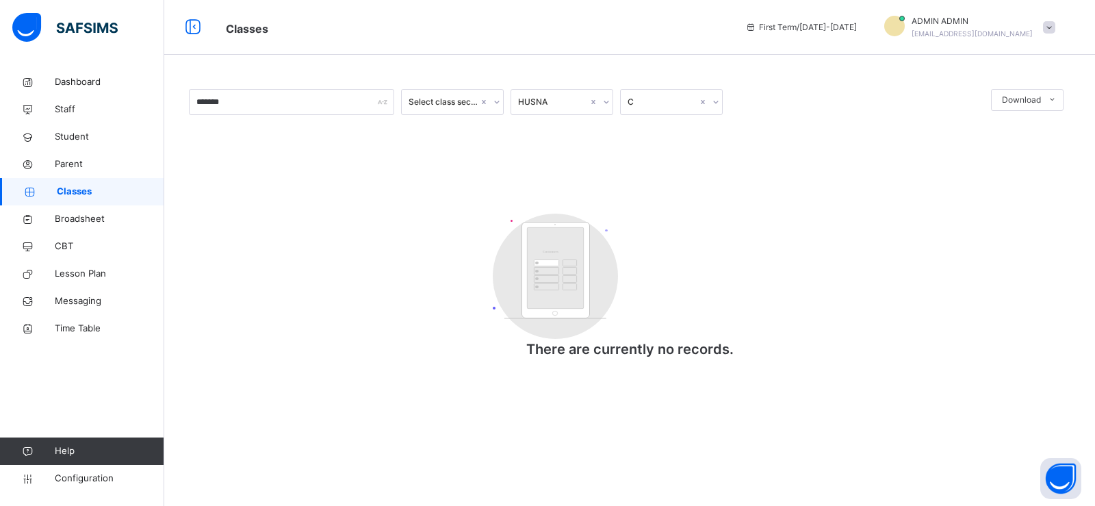
click at [563, 312] on rect at bounding box center [555, 270] width 68 height 96
click at [99, 194] on span "Classes" at bounding box center [110, 192] width 107 height 14
click at [100, 193] on span "Classes" at bounding box center [110, 192] width 107 height 14
click at [68, 162] on span "Parent" at bounding box center [109, 164] width 109 height 14
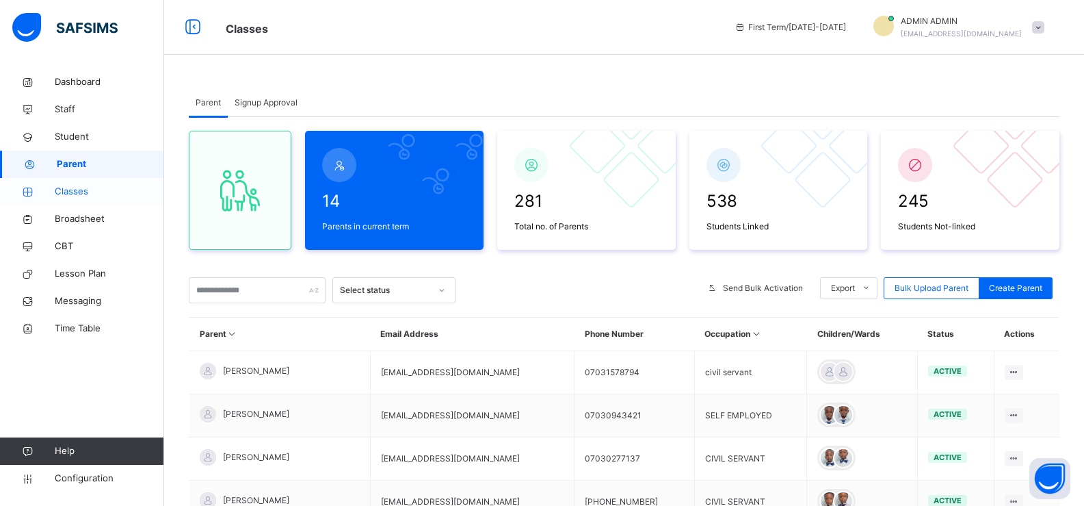
click at [86, 194] on span "Classes" at bounding box center [109, 192] width 109 height 14
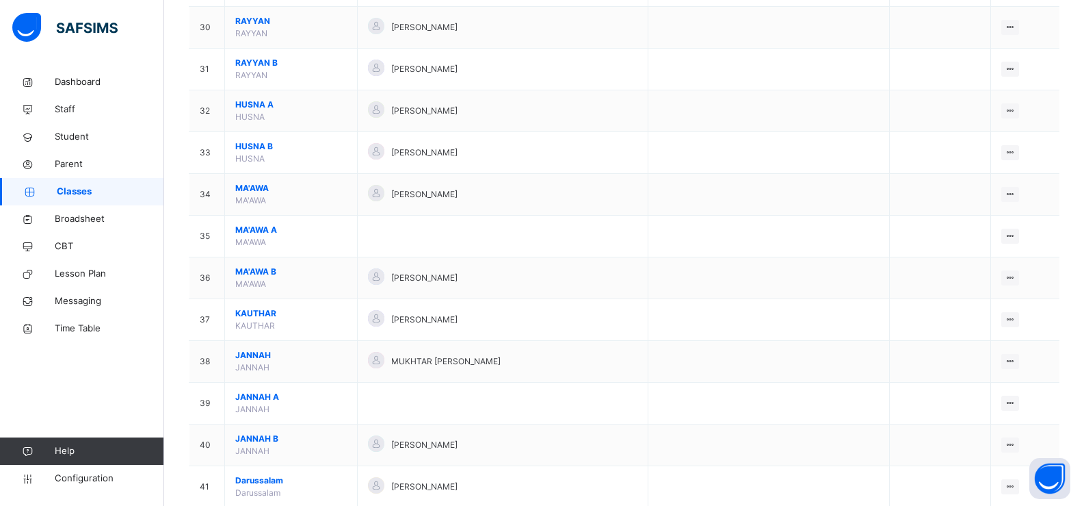
scroll to position [1334, 0]
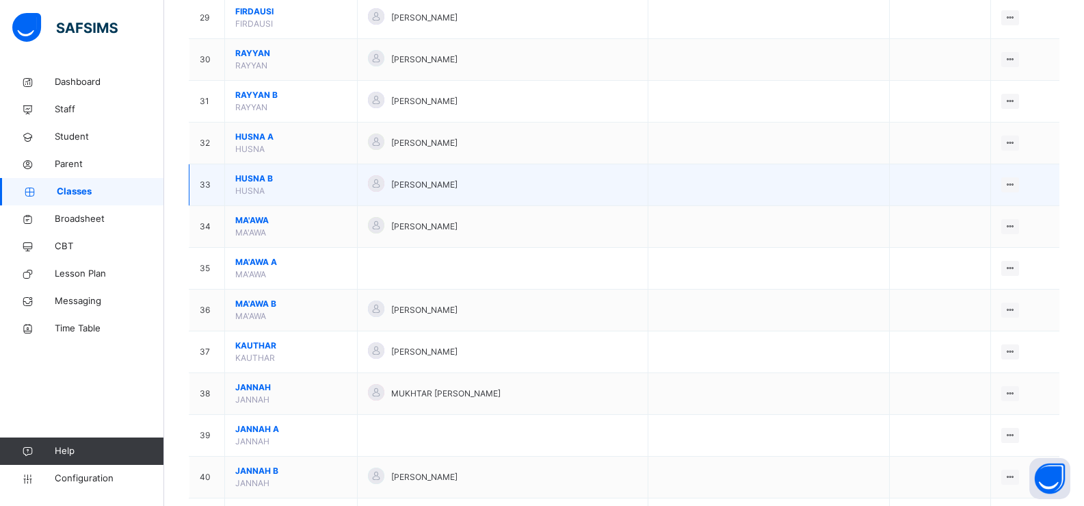
click at [259, 177] on span "HUSNA B" at bounding box center [291, 178] width 112 height 12
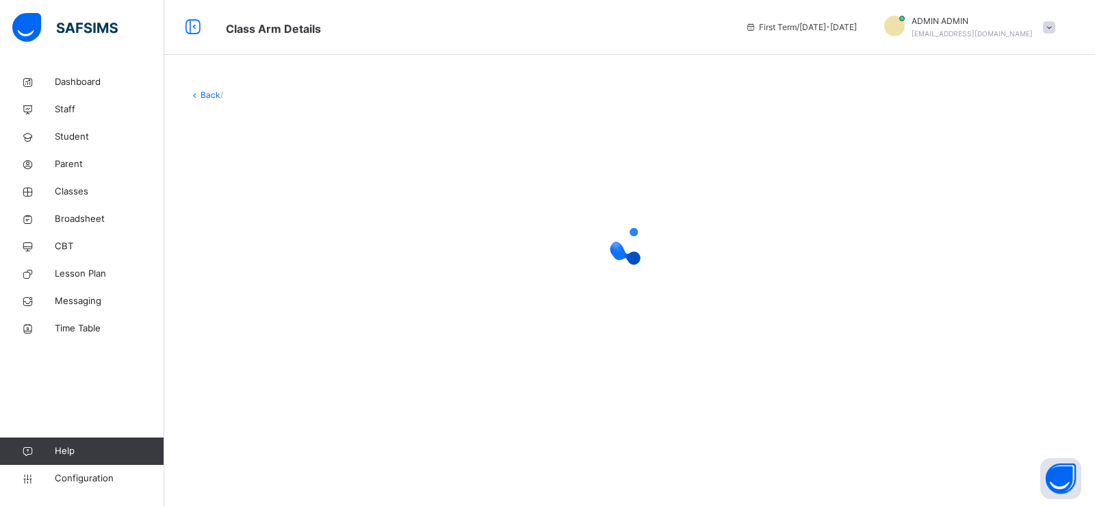
click at [259, 177] on div at bounding box center [629, 245] width 881 height 260
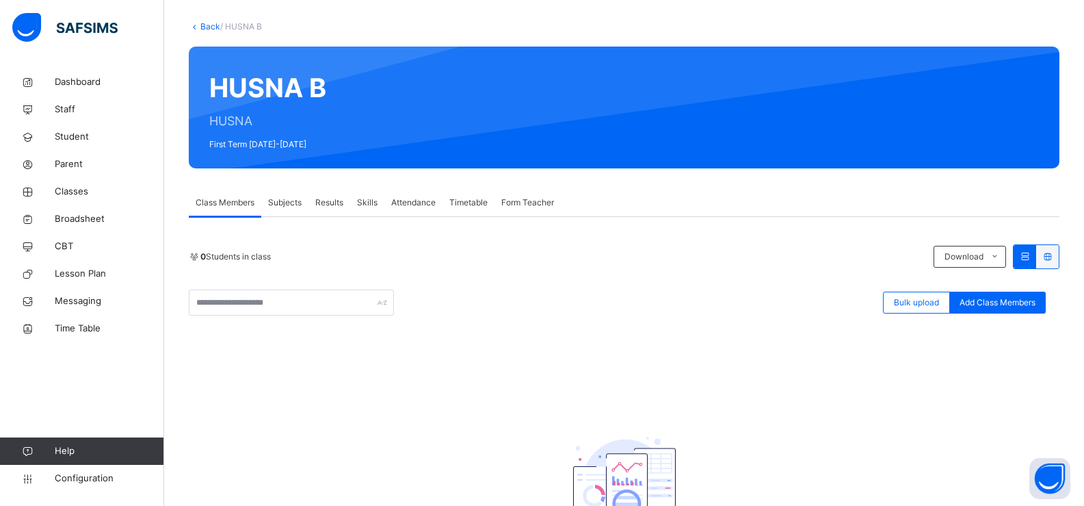
scroll to position [192, 0]
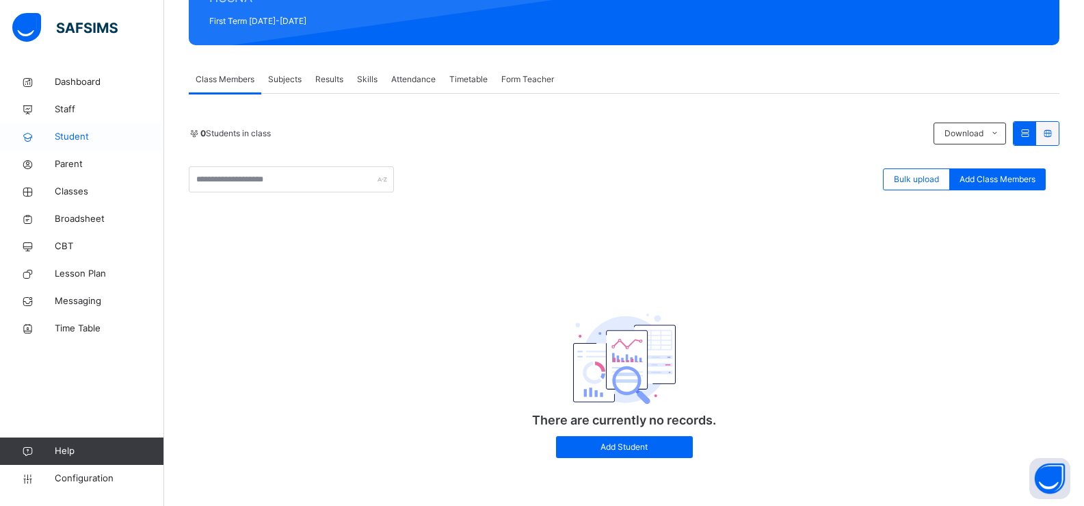
click at [65, 140] on span "Student" at bounding box center [109, 137] width 109 height 14
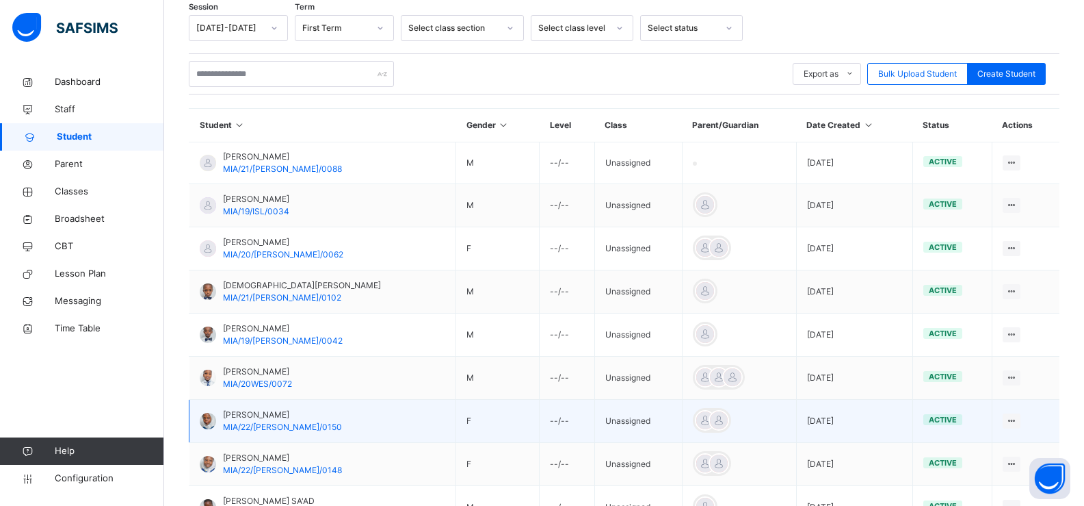
scroll to position [176, 0]
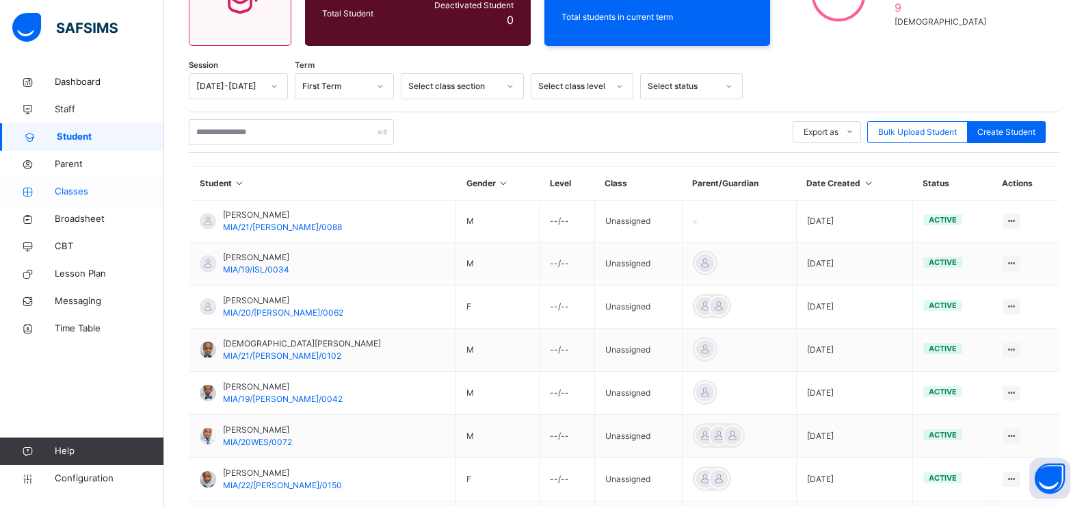
click at [83, 190] on span "Classes" at bounding box center [109, 192] width 109 height 14
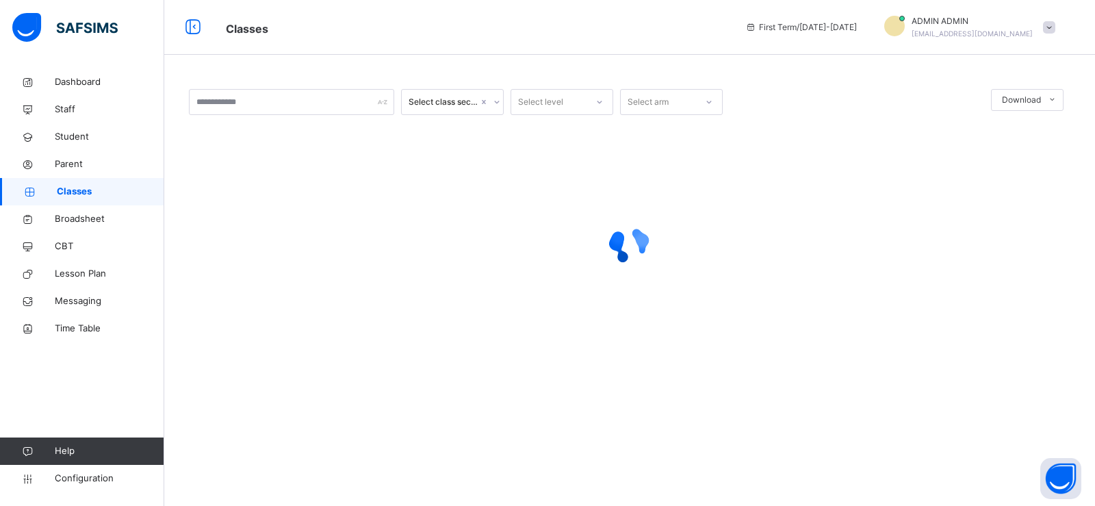
click at [83, 190] on span "Classes" at bounding box center [110, 192] width 107 height 14
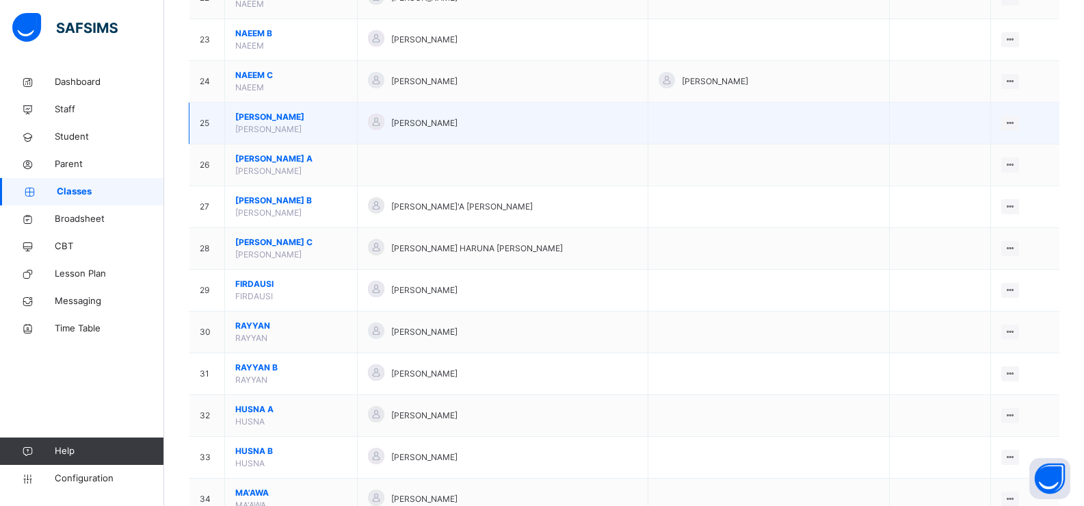
scroll to position [1095, 0]
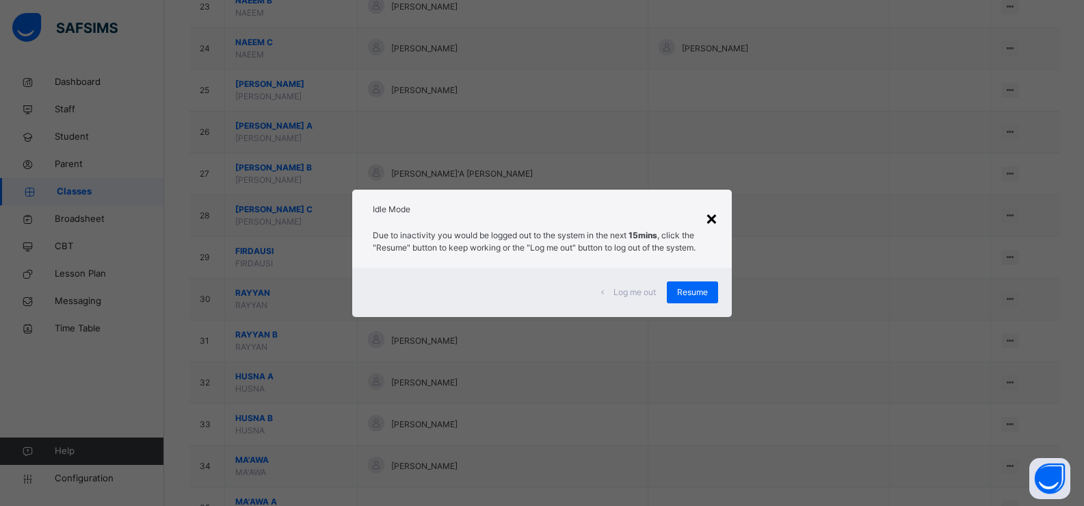
click at [714, 217] on div "×" at bounding box center [711, 217] width 13 height 29
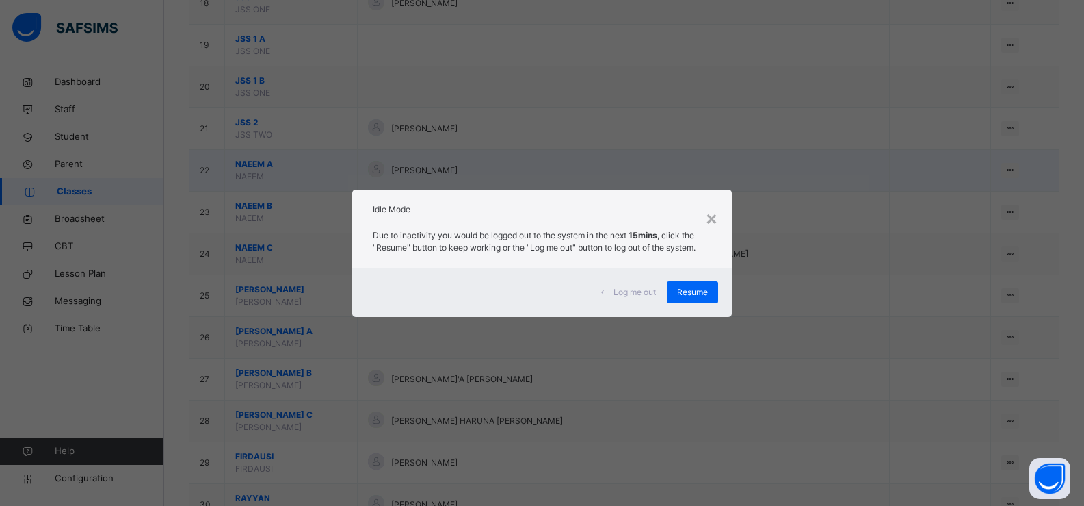
scroll to position [1331, 0]
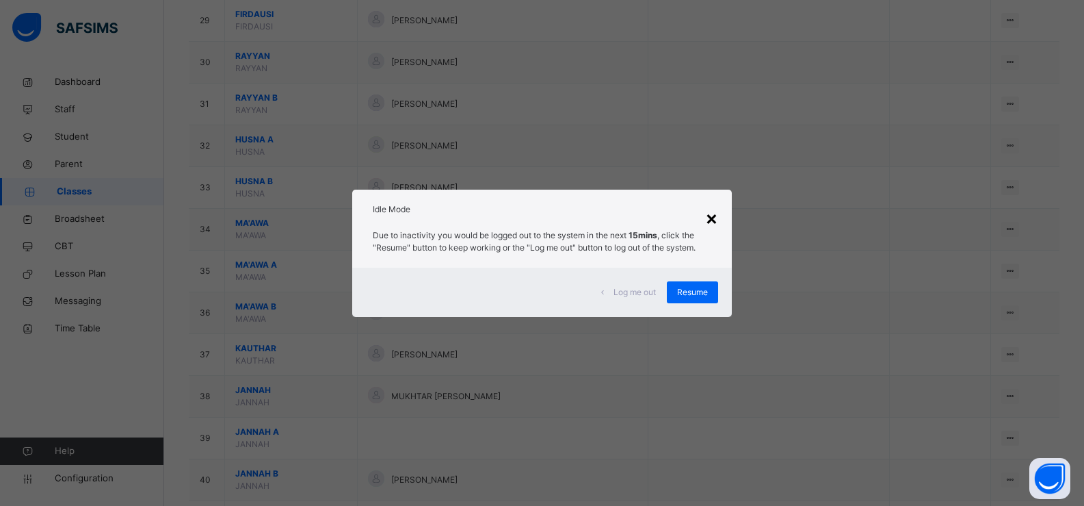
click at [711, 215] on div "×" at bounding box center [711, 217] width 13 height 29
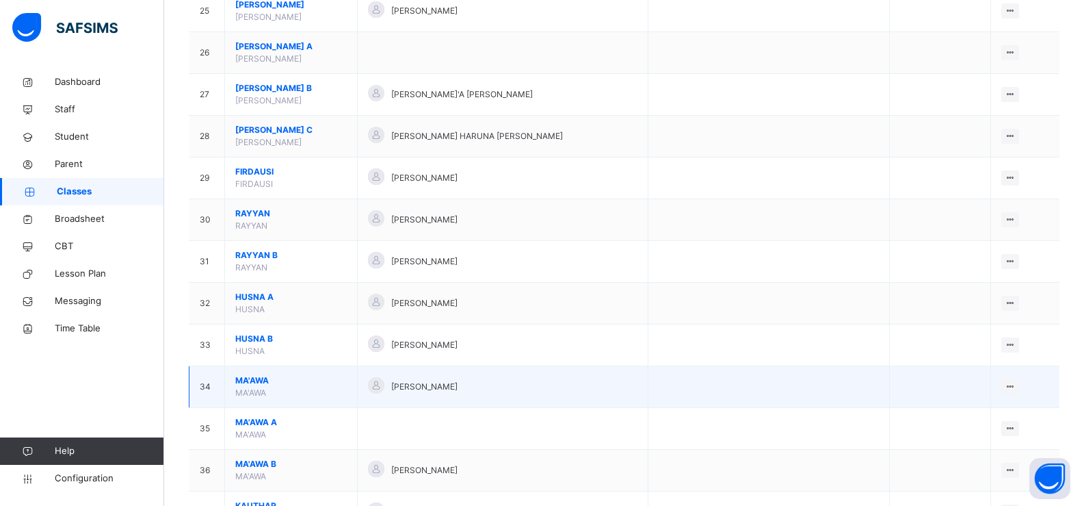
scroll to position [1129, 0]
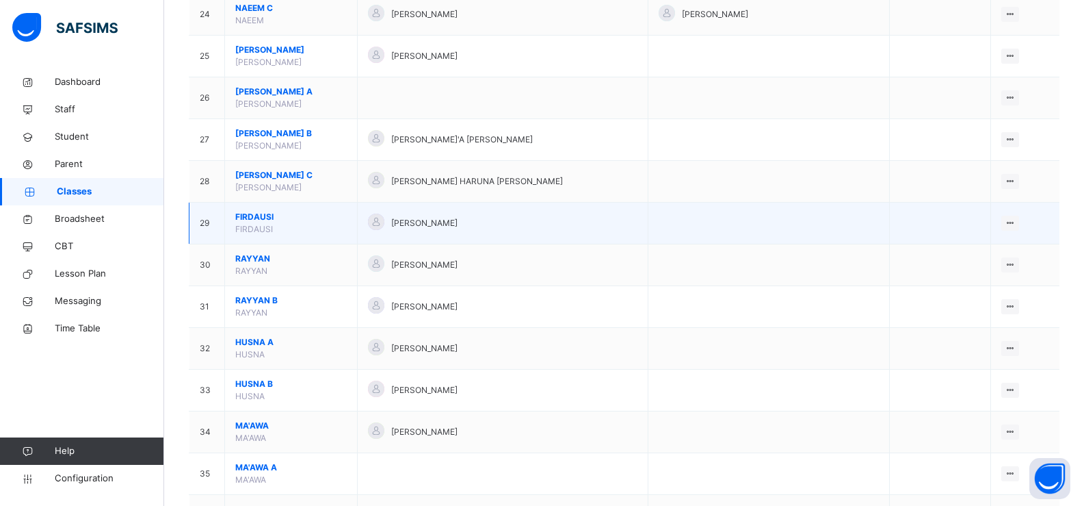
click at [305, 218] on span "FIRDAUSI" at bounding box center [291, 217] width 112 height 12
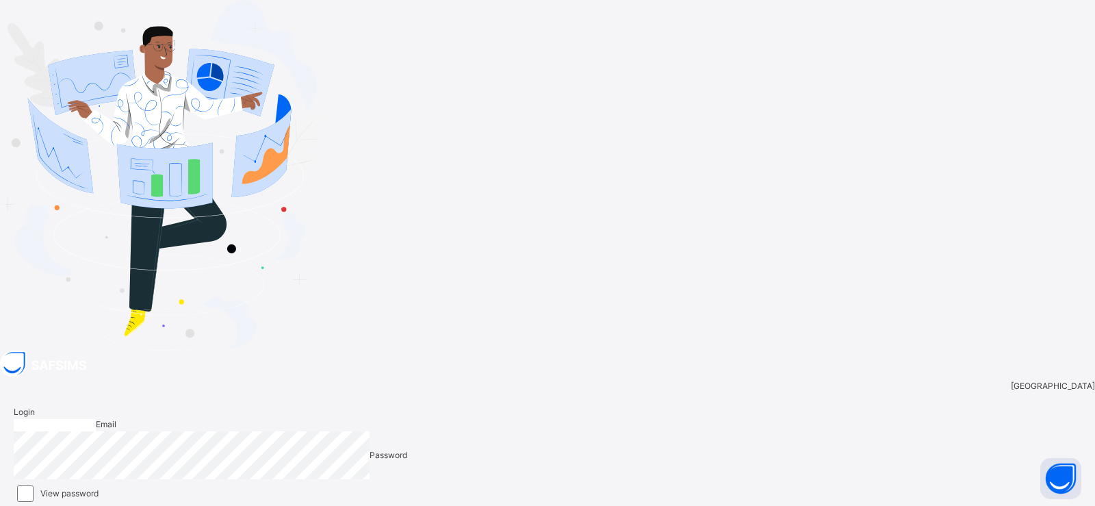
type input "**********"
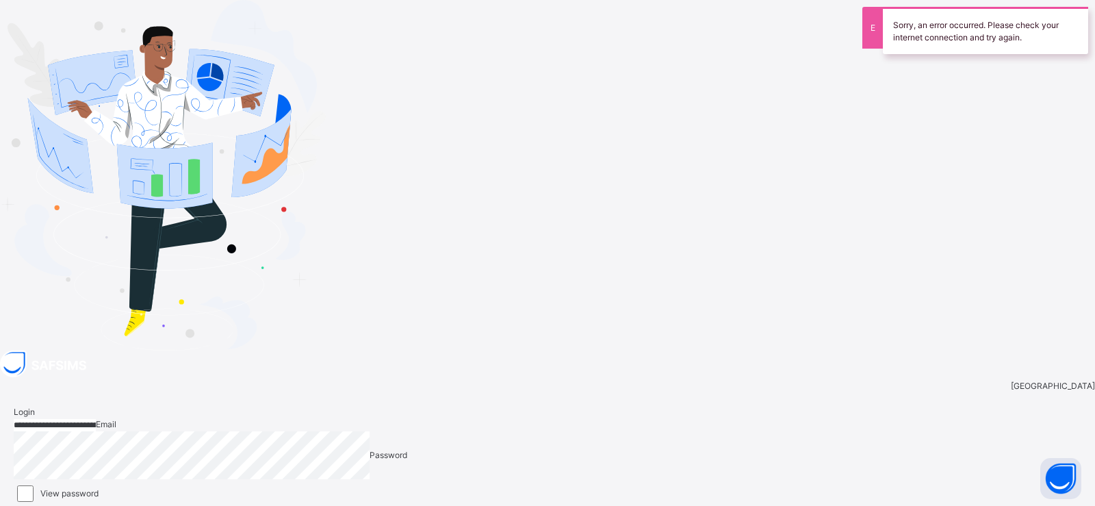
click at [1048, 505] on span "Login" at bounding box center [1058, 513] width 21 height 10
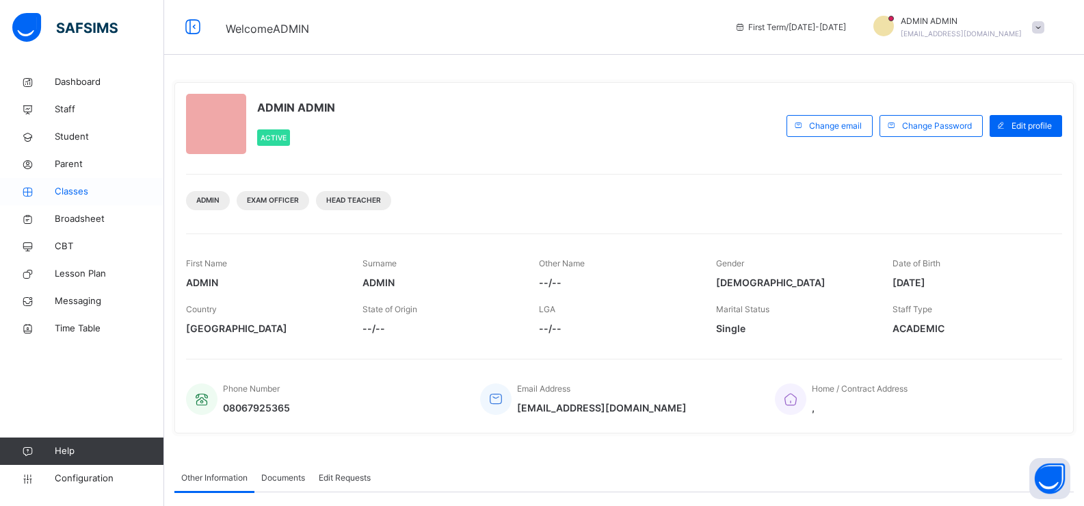
click at [75, 189] on span "Classes" at bounding box center [109, 192] width 109 height 14
